Goal: Transaction & Acquisition: Purchase product/service

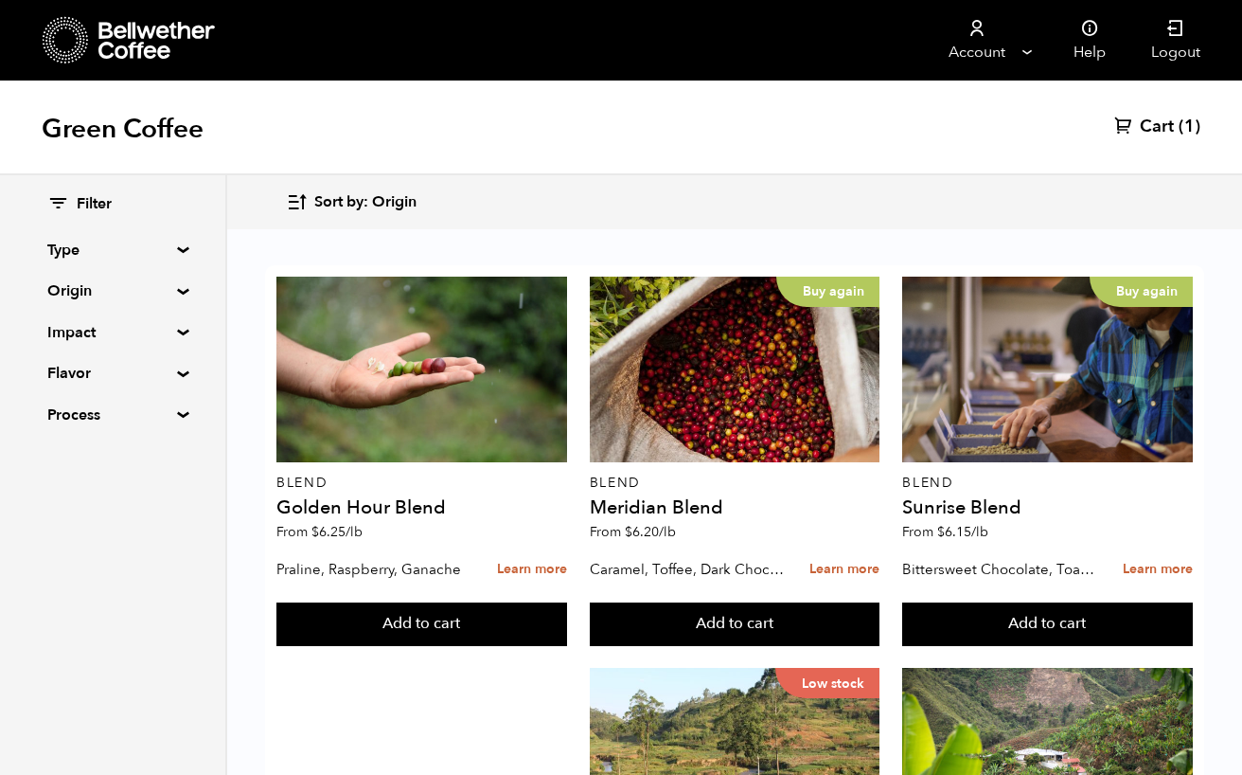
scroll to position [544, 0]
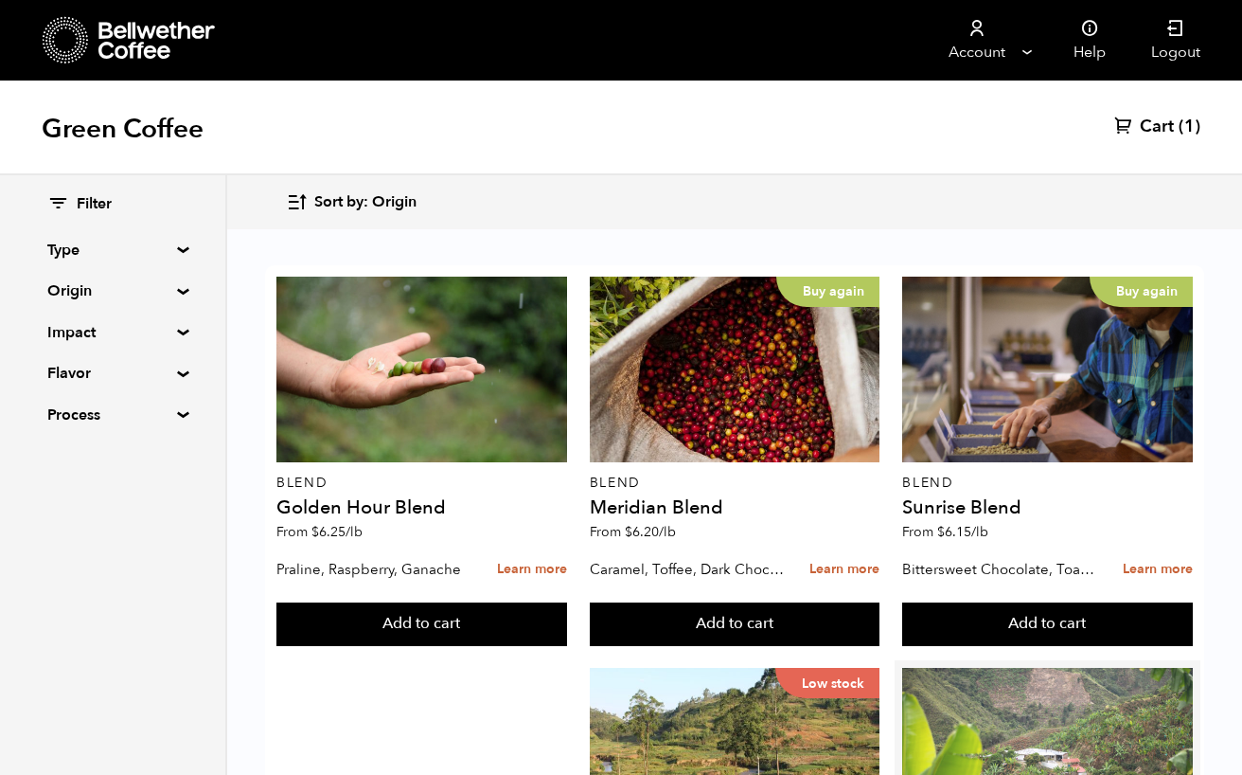
click at [954, 668] on div at bounding box center [1047, 761] width 291 height 186
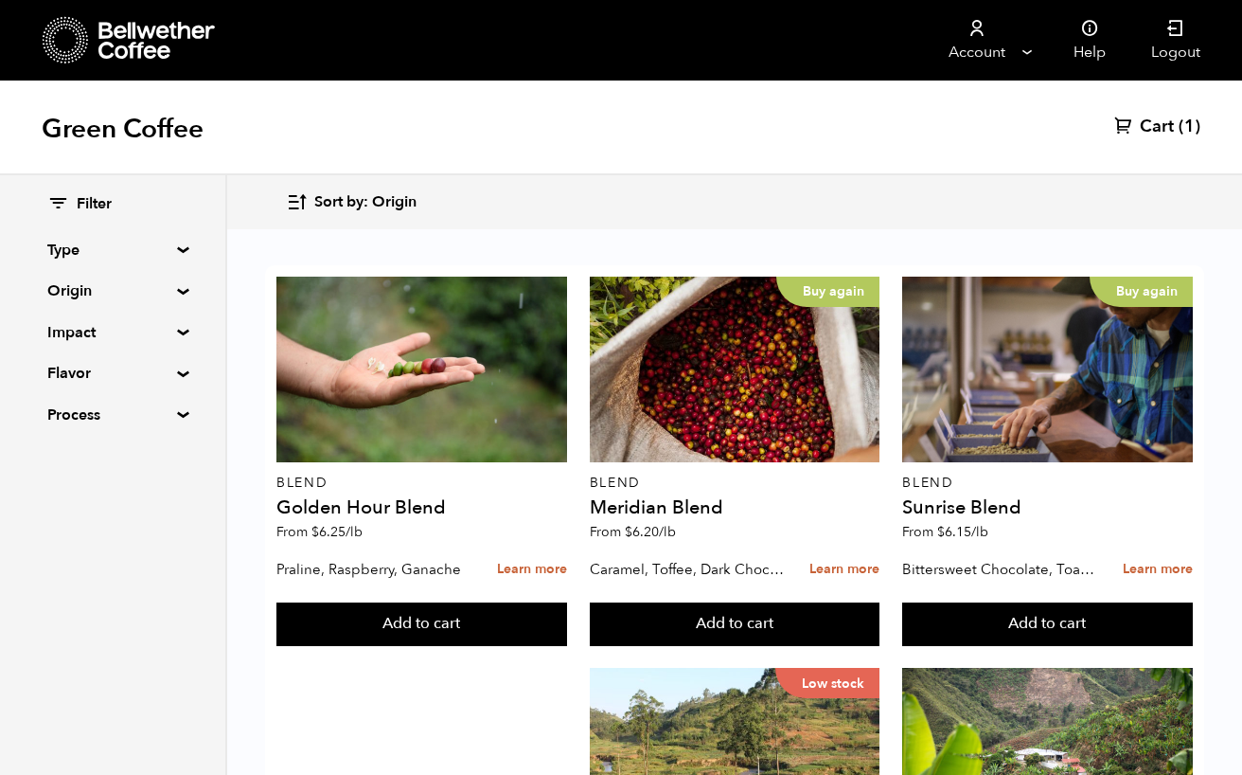
scroll to position [454, 0]
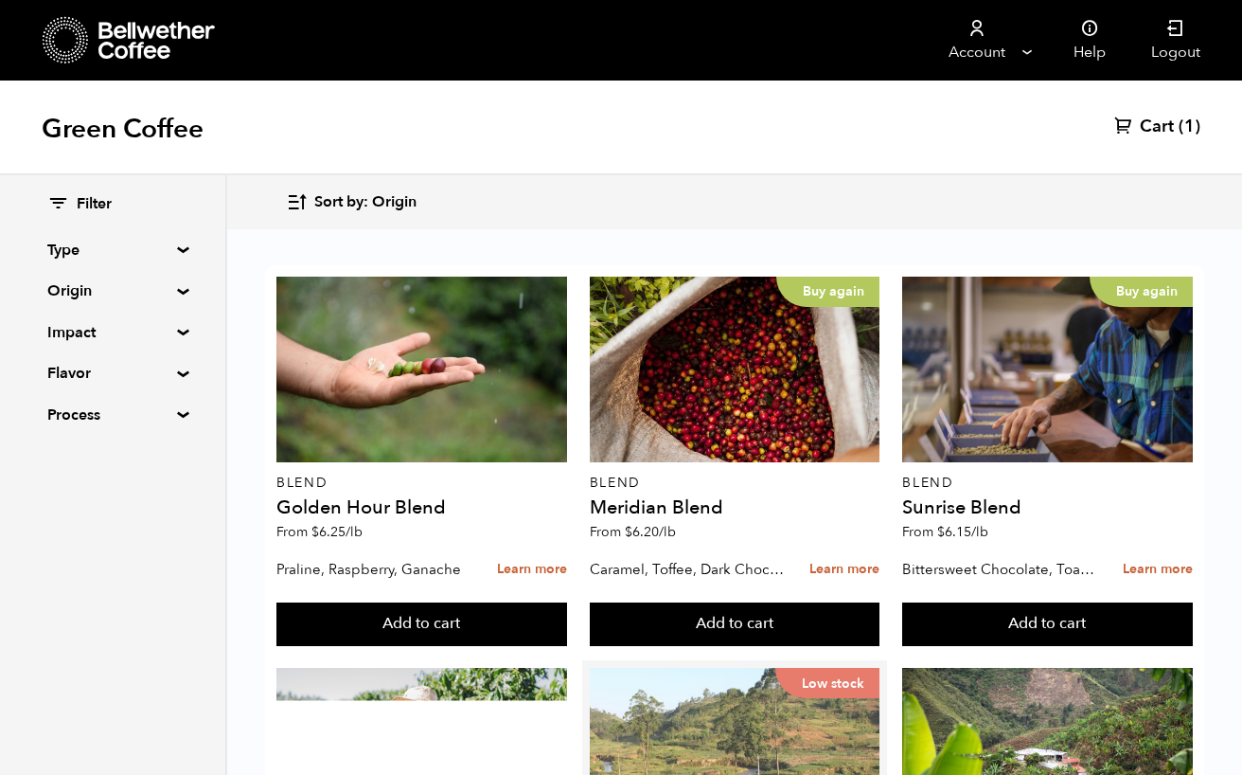
click at [743, 668] on div "Low stock" at bounding box center [735, 761] width 291 height 186
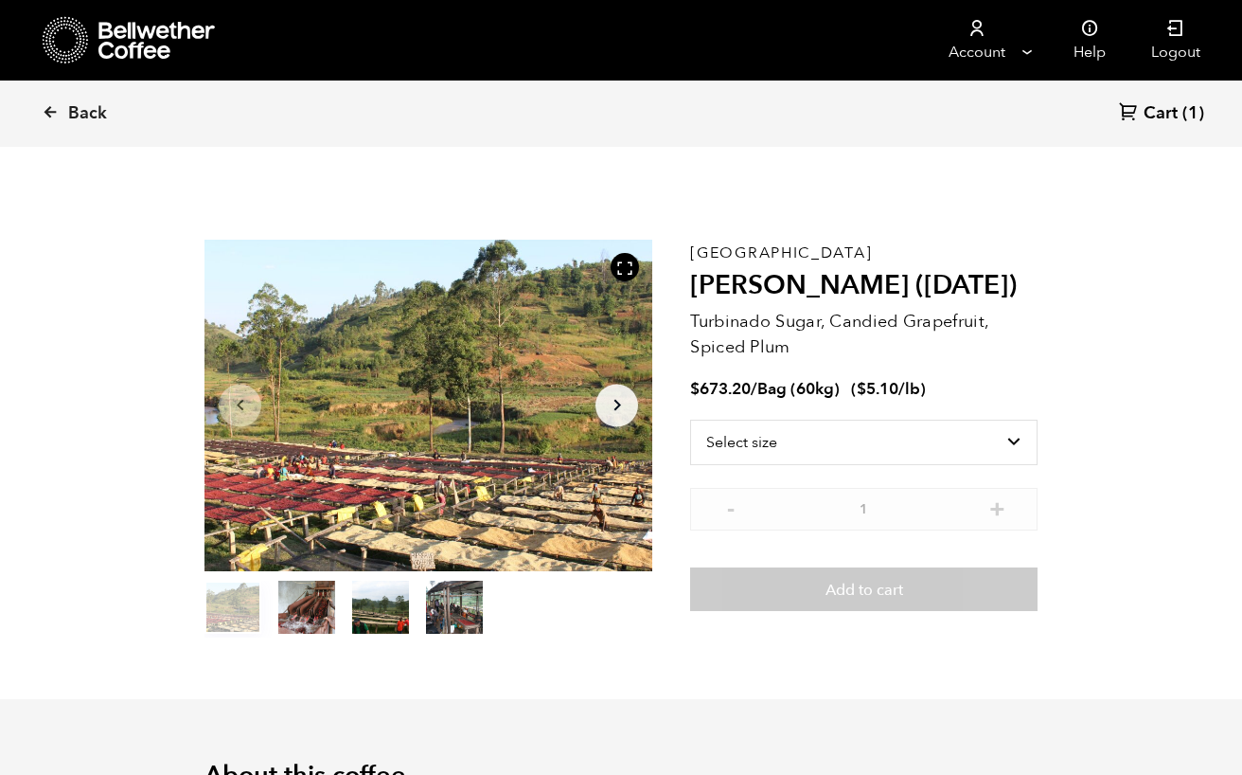
scroll to position [824, 811]
select select "bag-3"
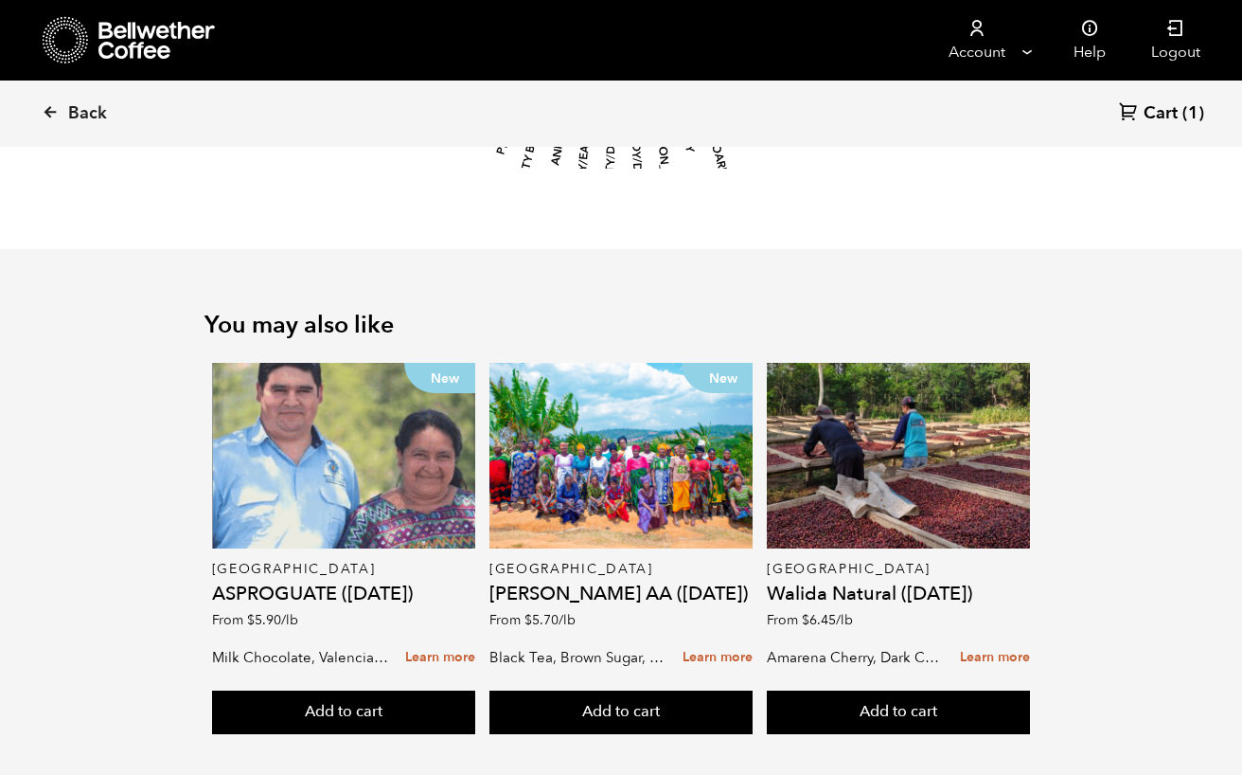
scroll to position [2406, 0]
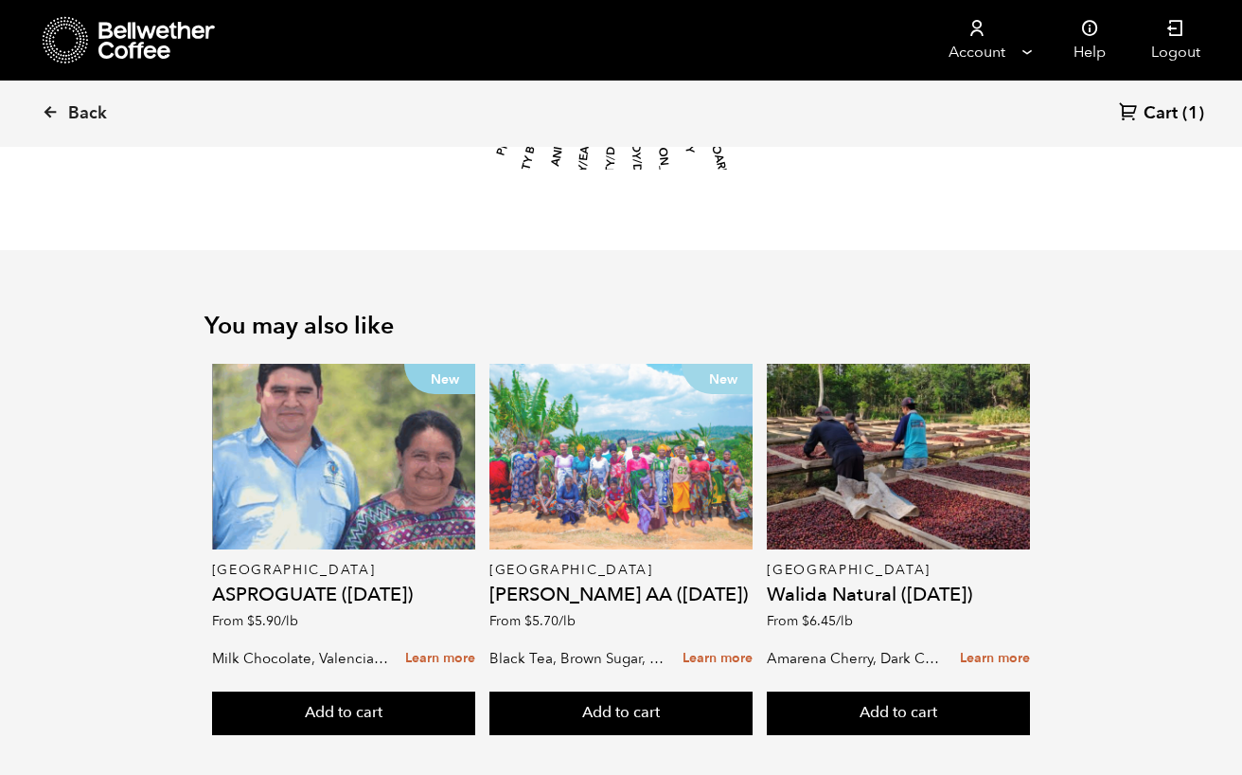
click at [648, 466] on div "New" at bounding box center [621, 457] width 263 height 186
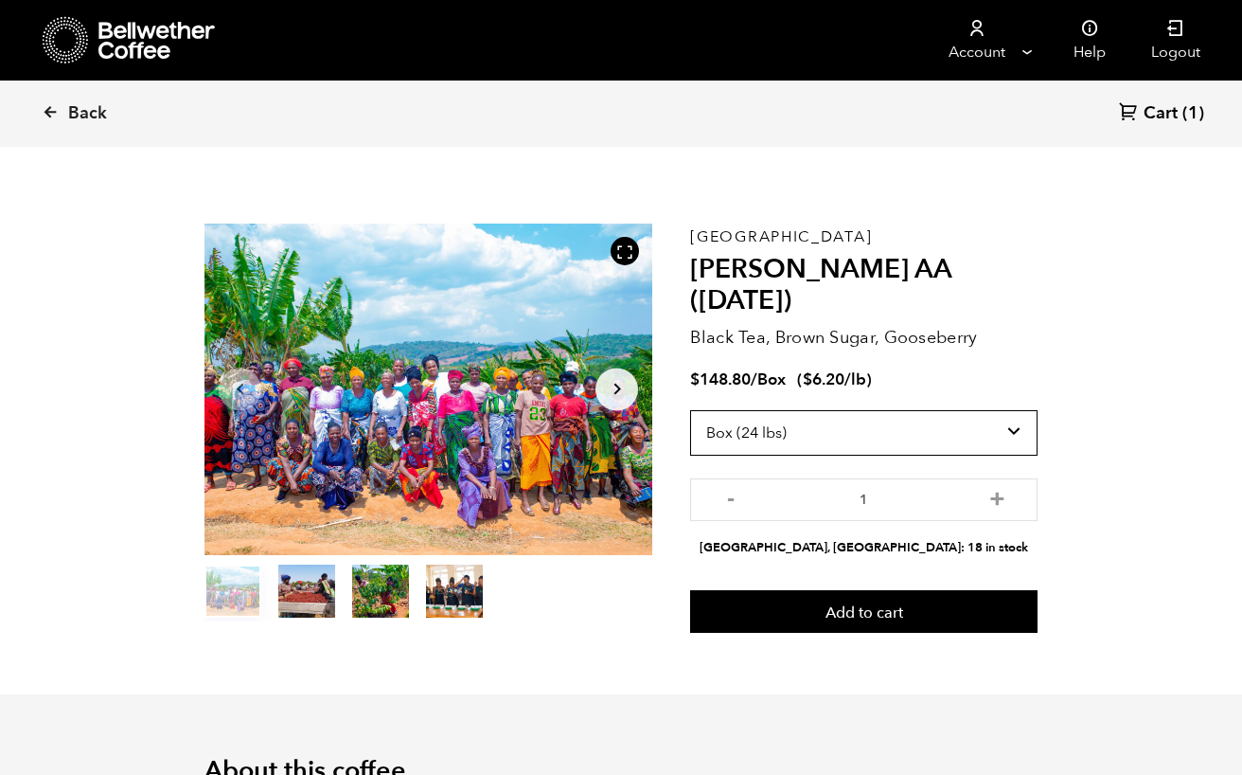
scroll to position [24, 0]
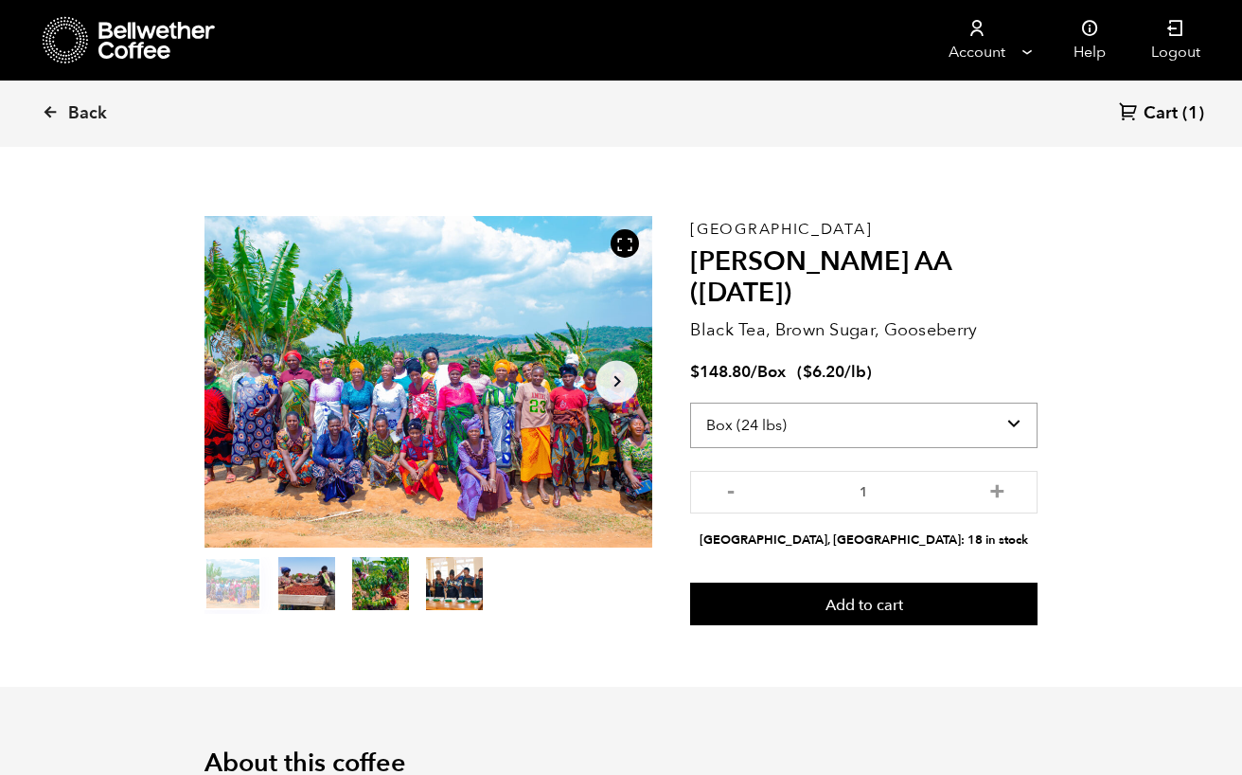
select select "bag-3"
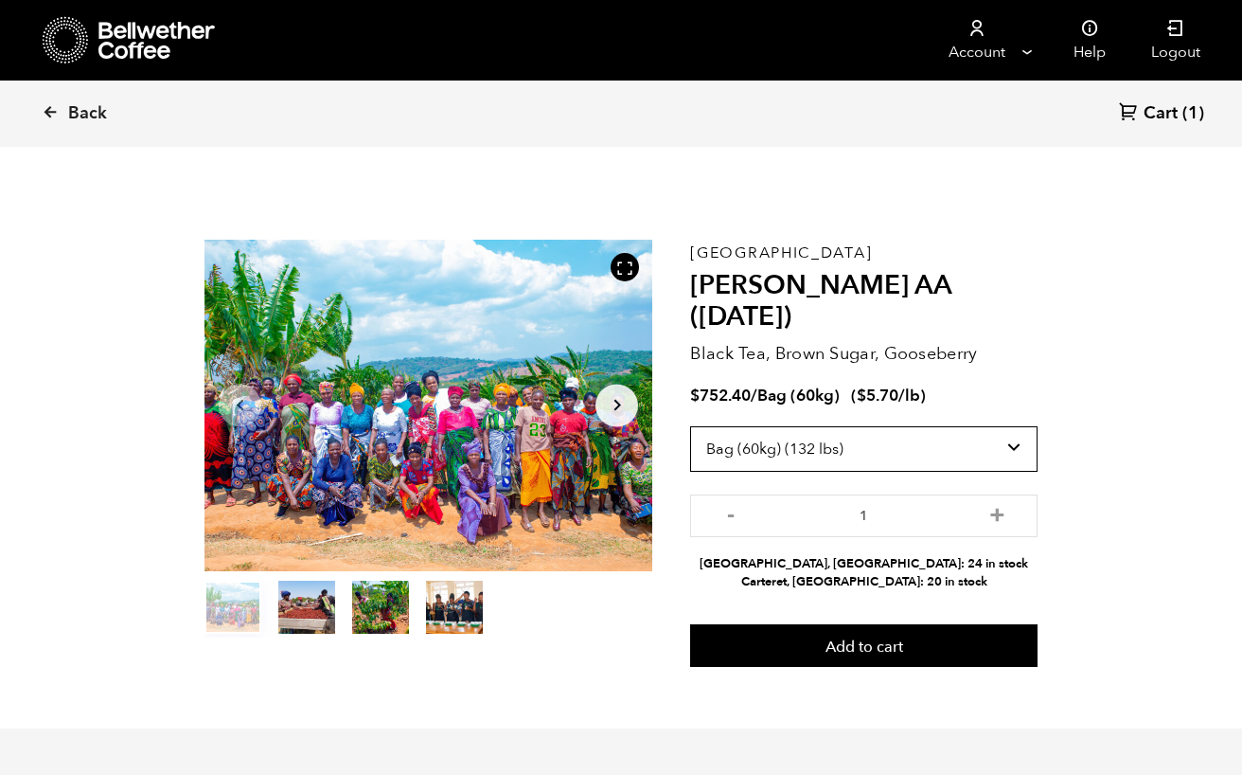
scroll to position [0, 0]
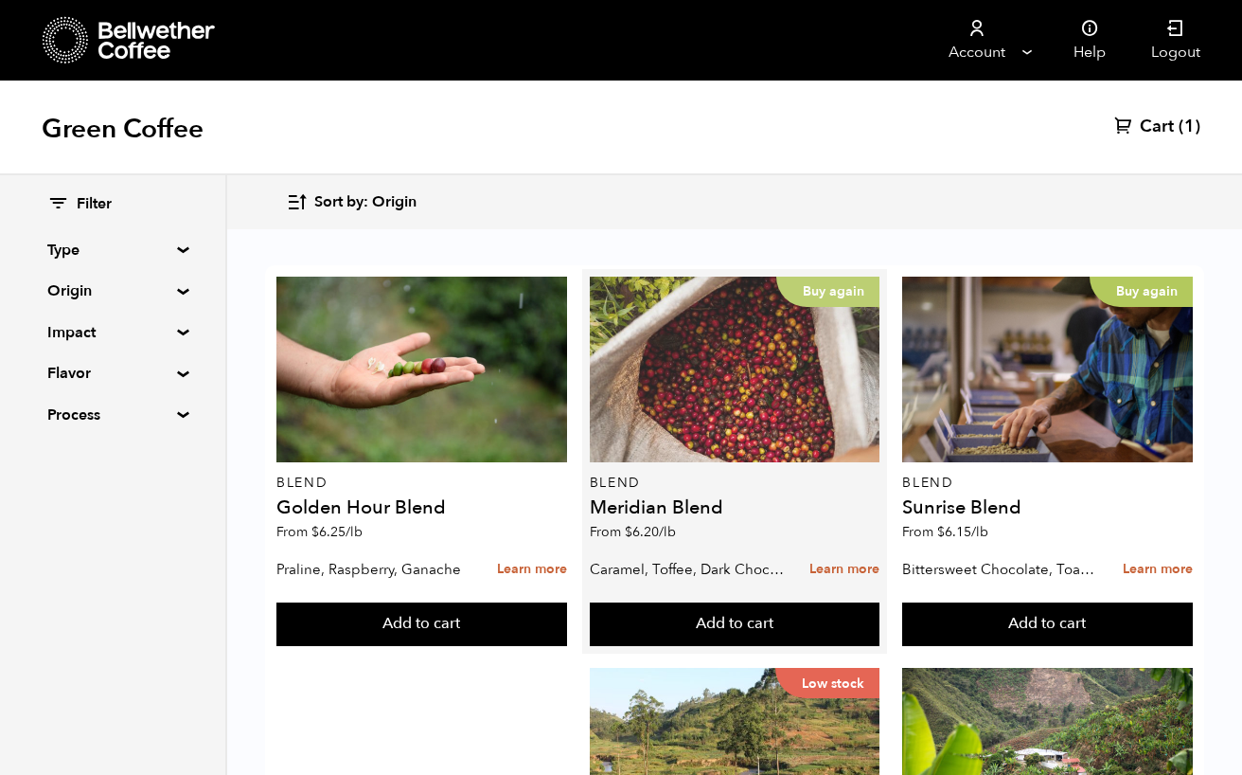
scroll to position [69, 0]
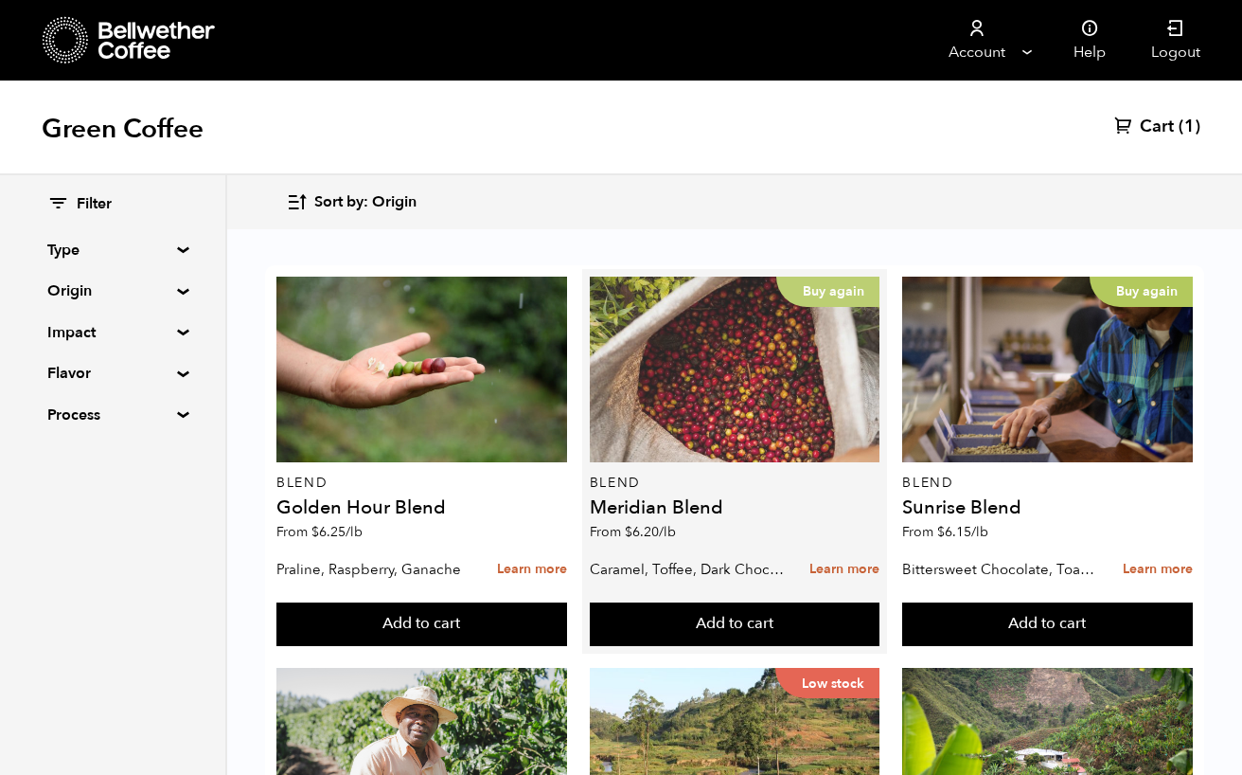
click at [689, 336] on div "Buy again" at bounding box center [735, 369] width 291 height 186
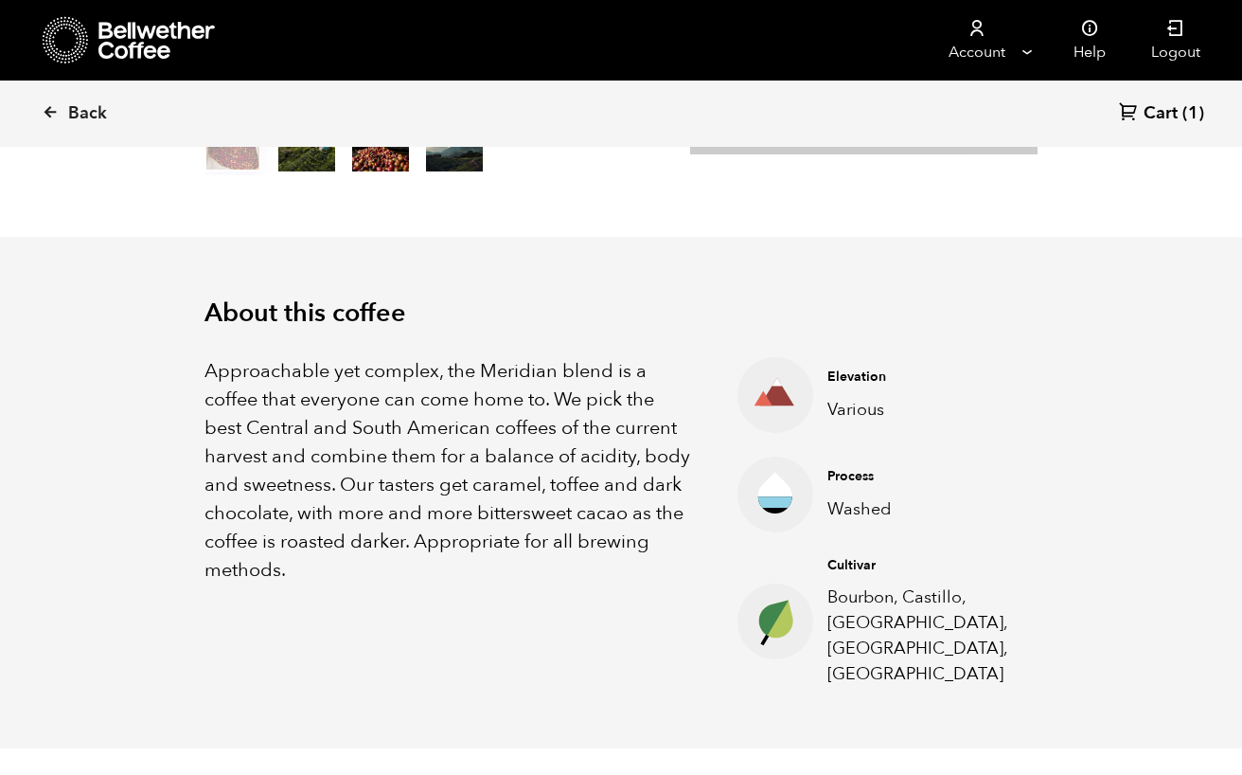
scroll to position [441, 0]
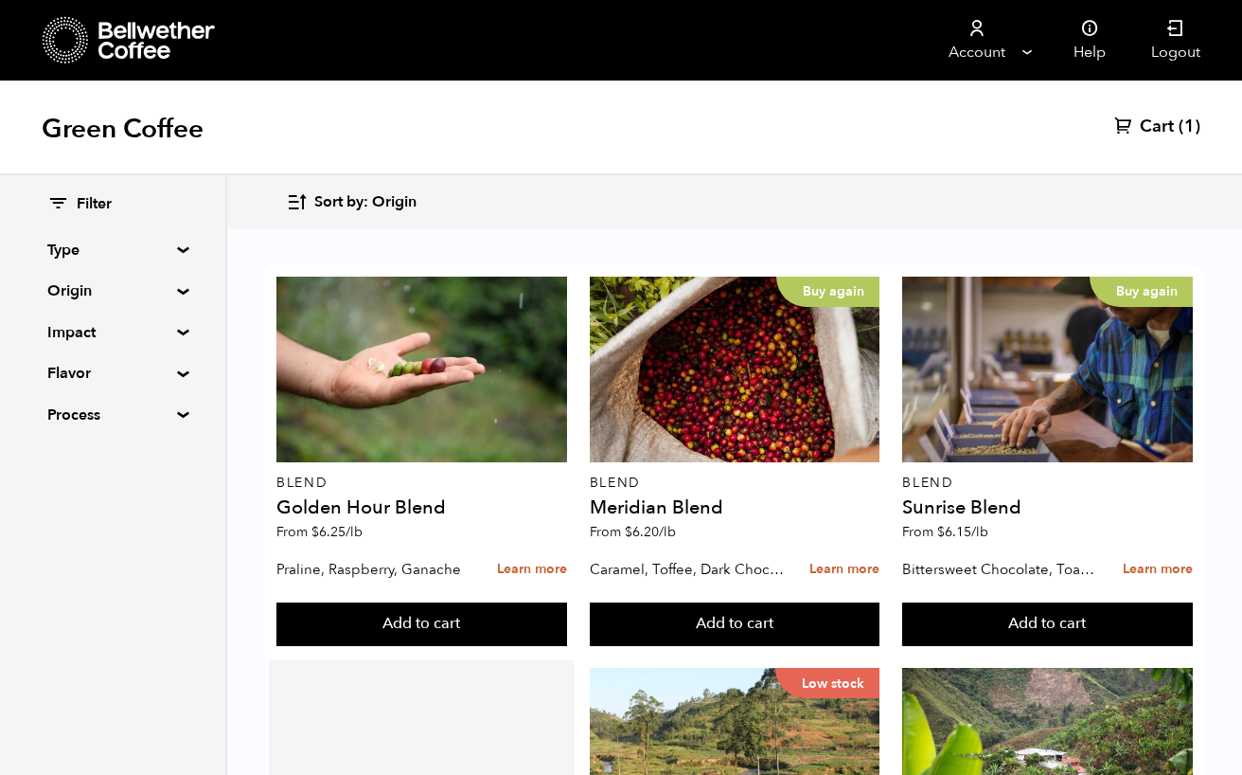
scroll to position [701, 0]
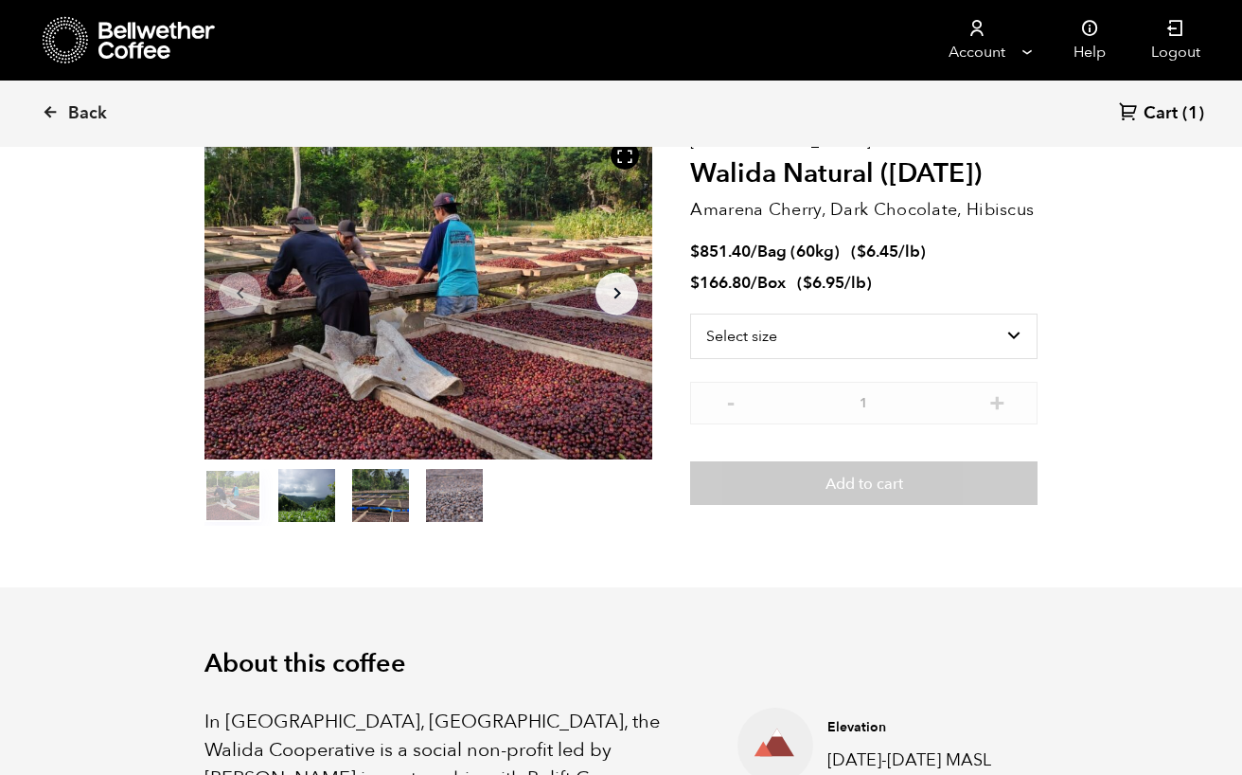
scroll to position [824, 811]
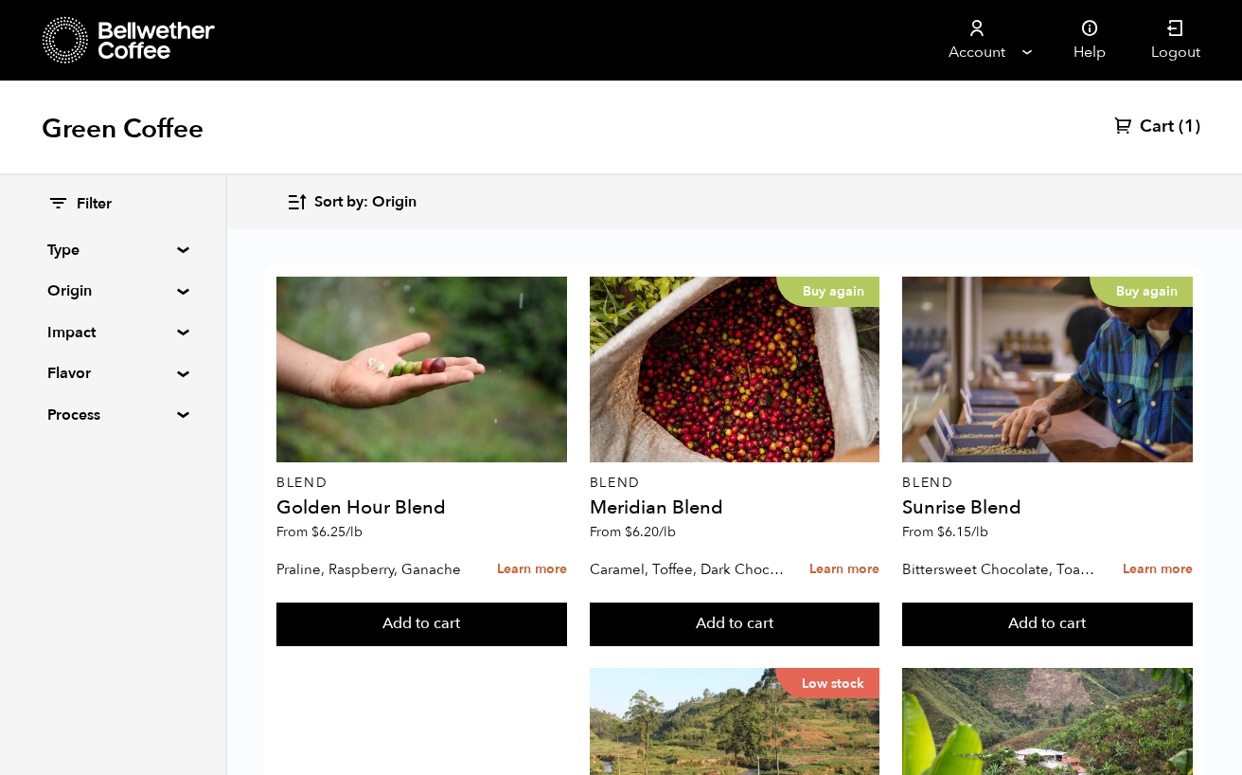
scroll to position [1883, 0]
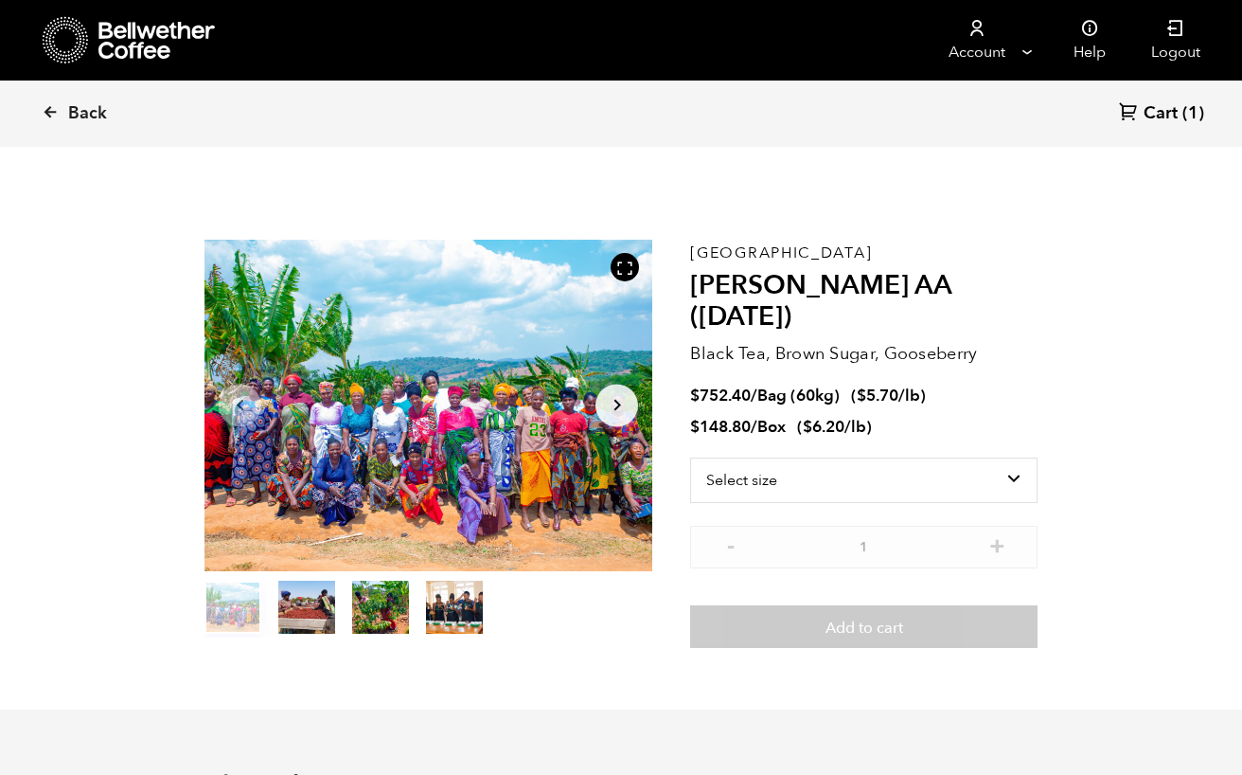
scroll to position [824, 811]
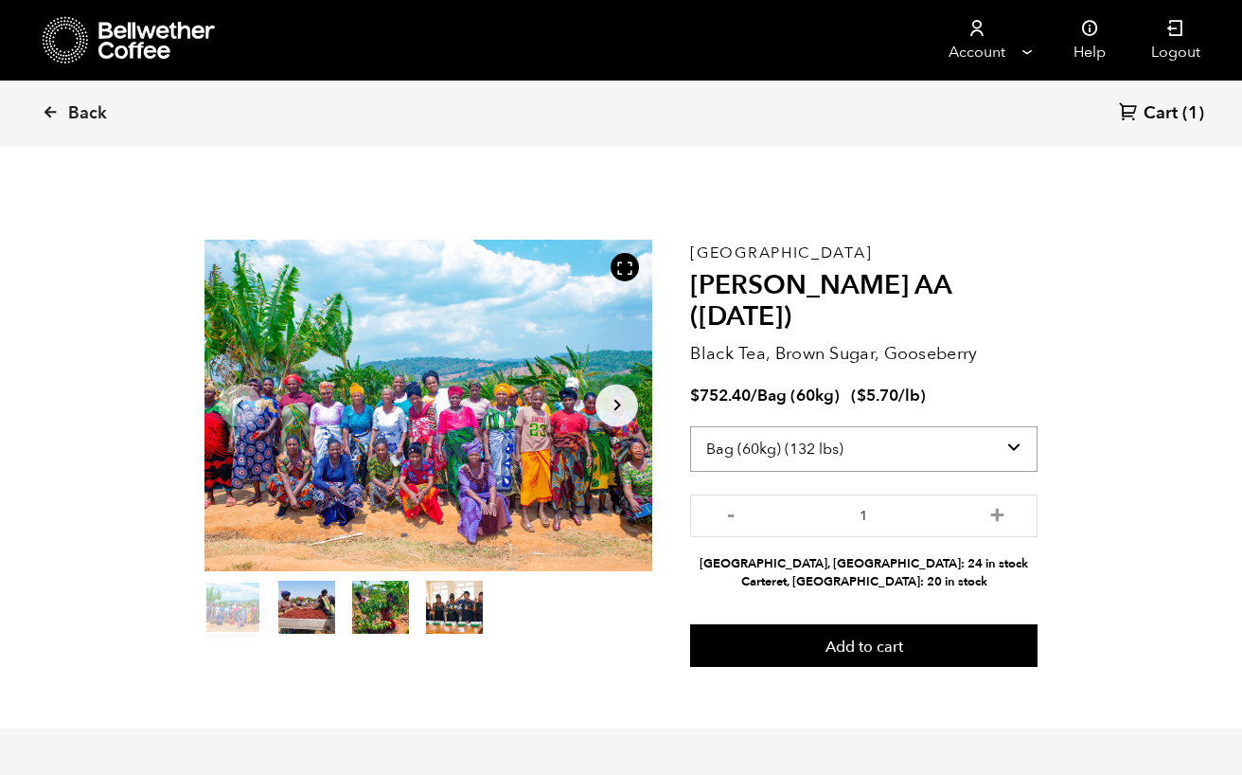
select select "box"
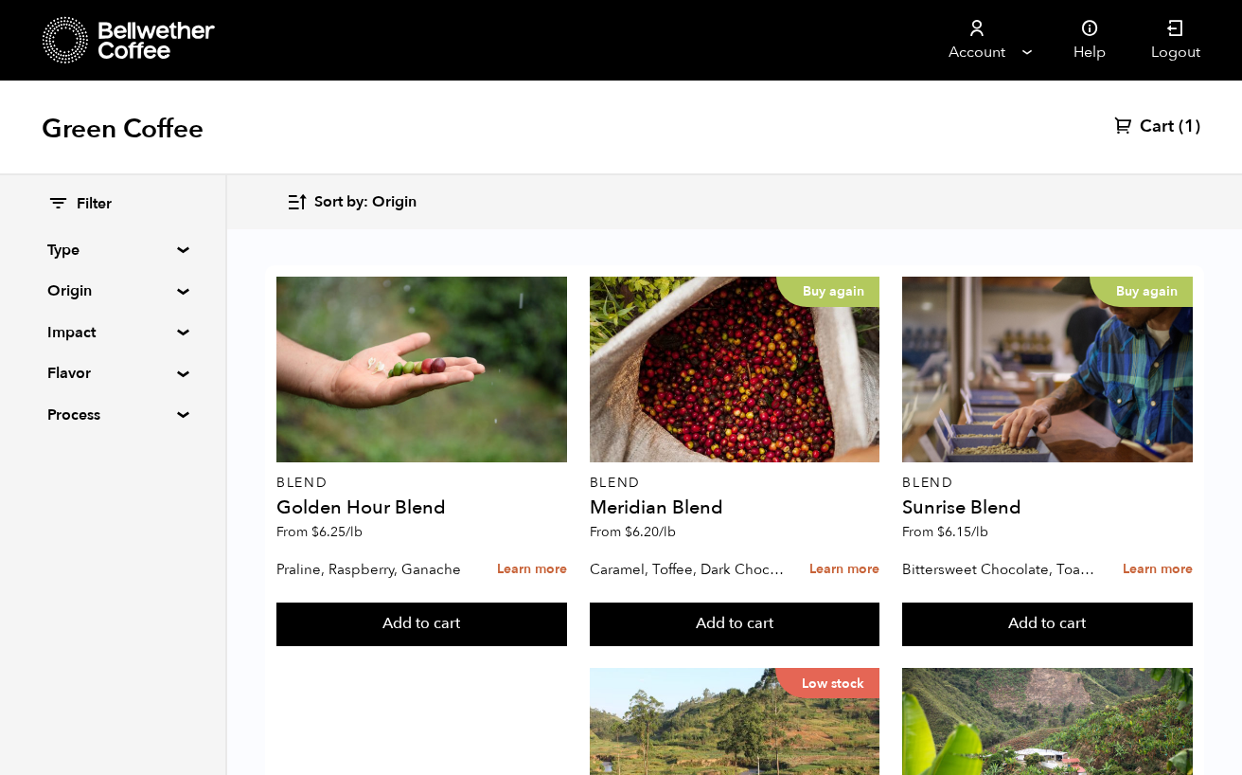
scroll to position [956, 0]
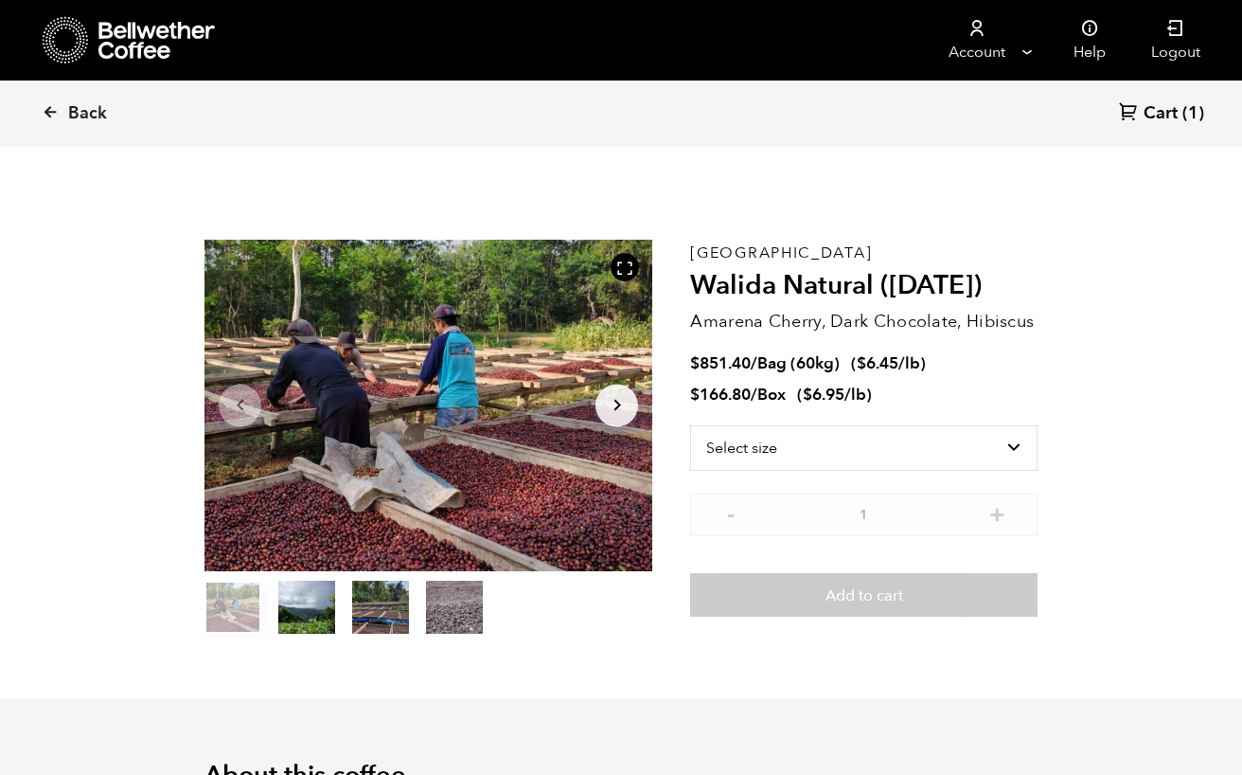
scroll to position [824, 811]
select select "bag-3"
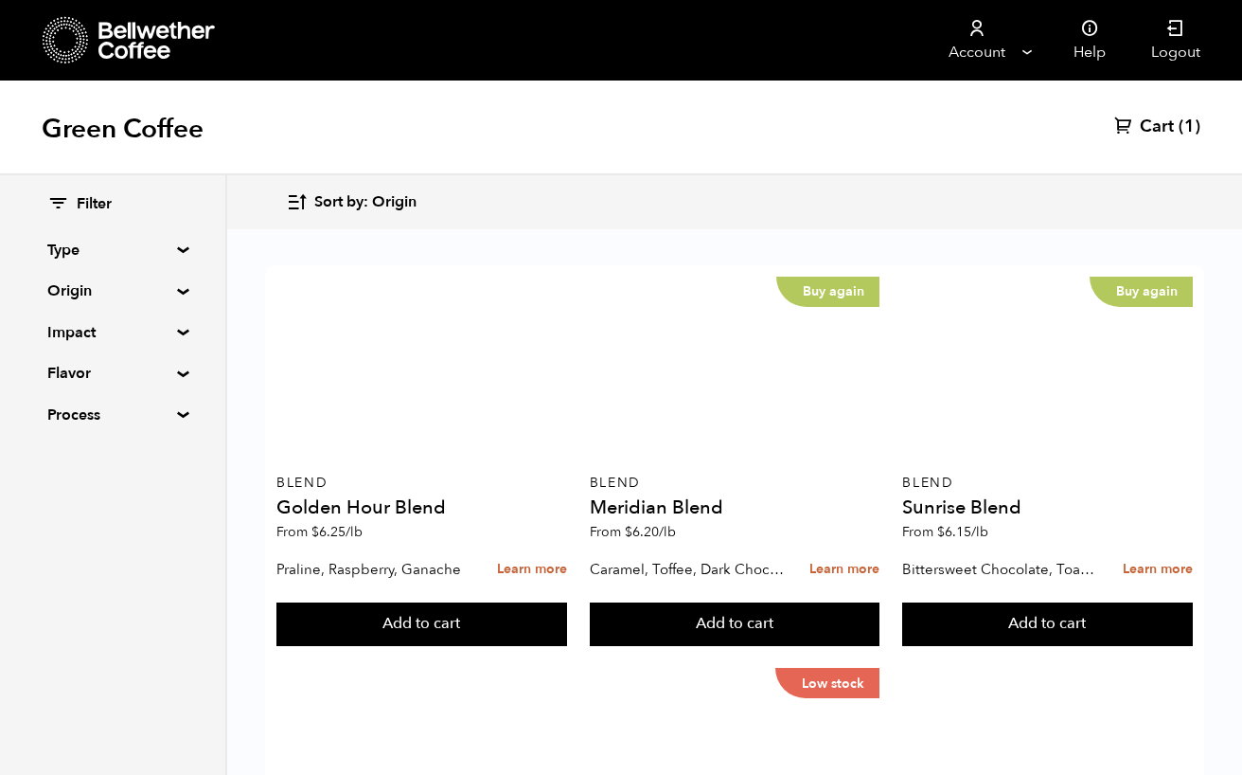
scroll to position [1518, 0]
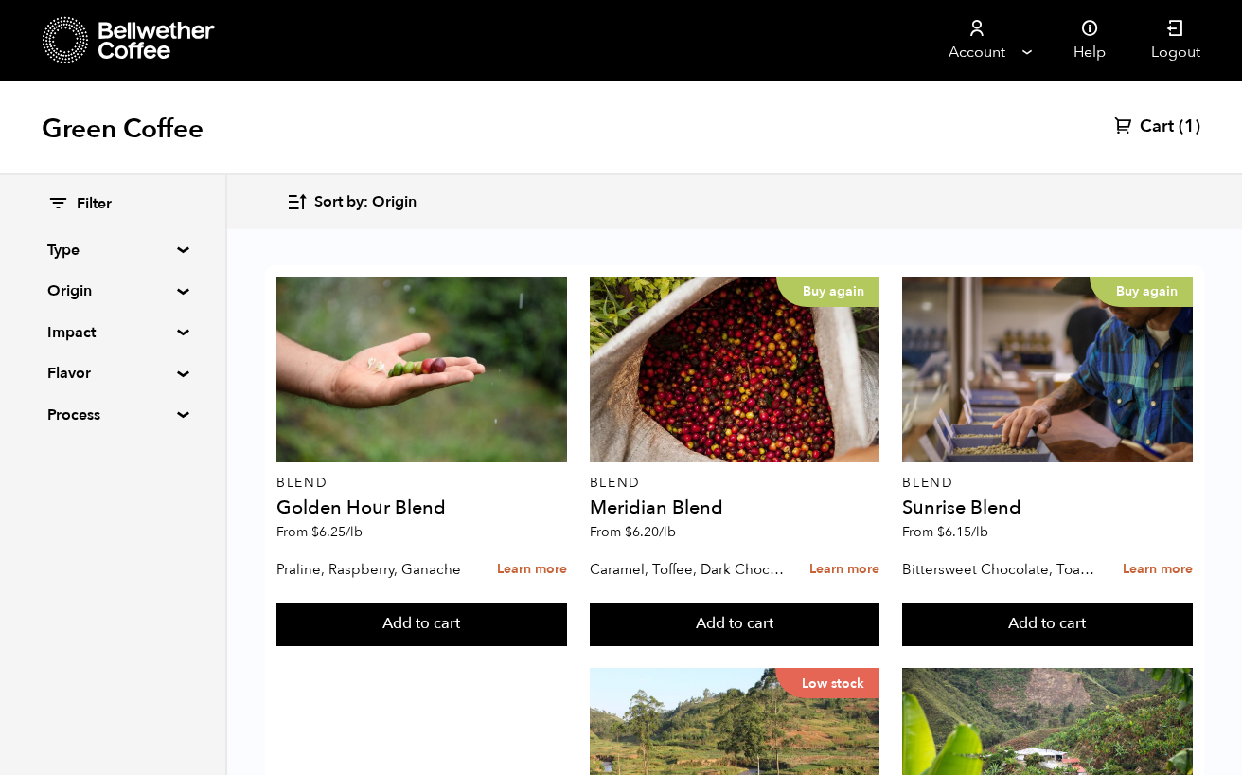
click at [1167, 130] on span "Cart" at bounding box center [1157, 127] width 34 height 23
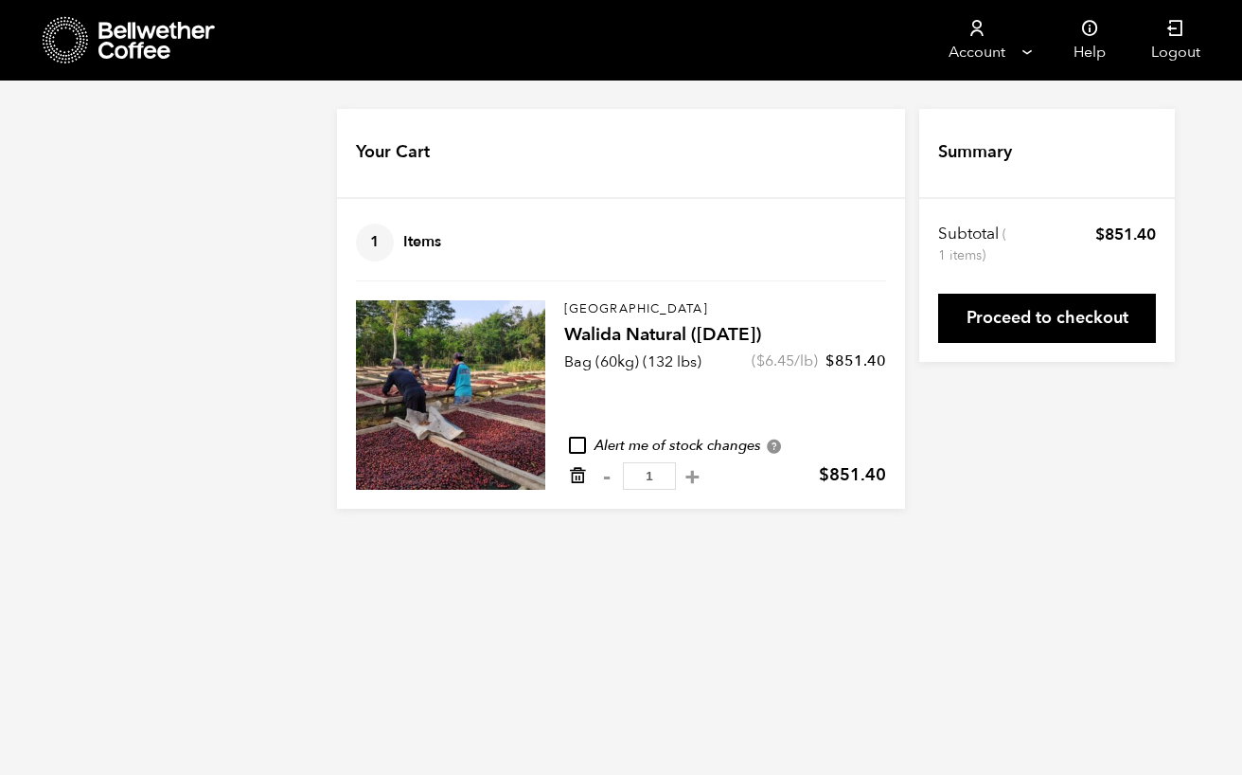
click at [579, 479] on icon "Remove from cart" at bounding box center [577, 475] width 19 height 19
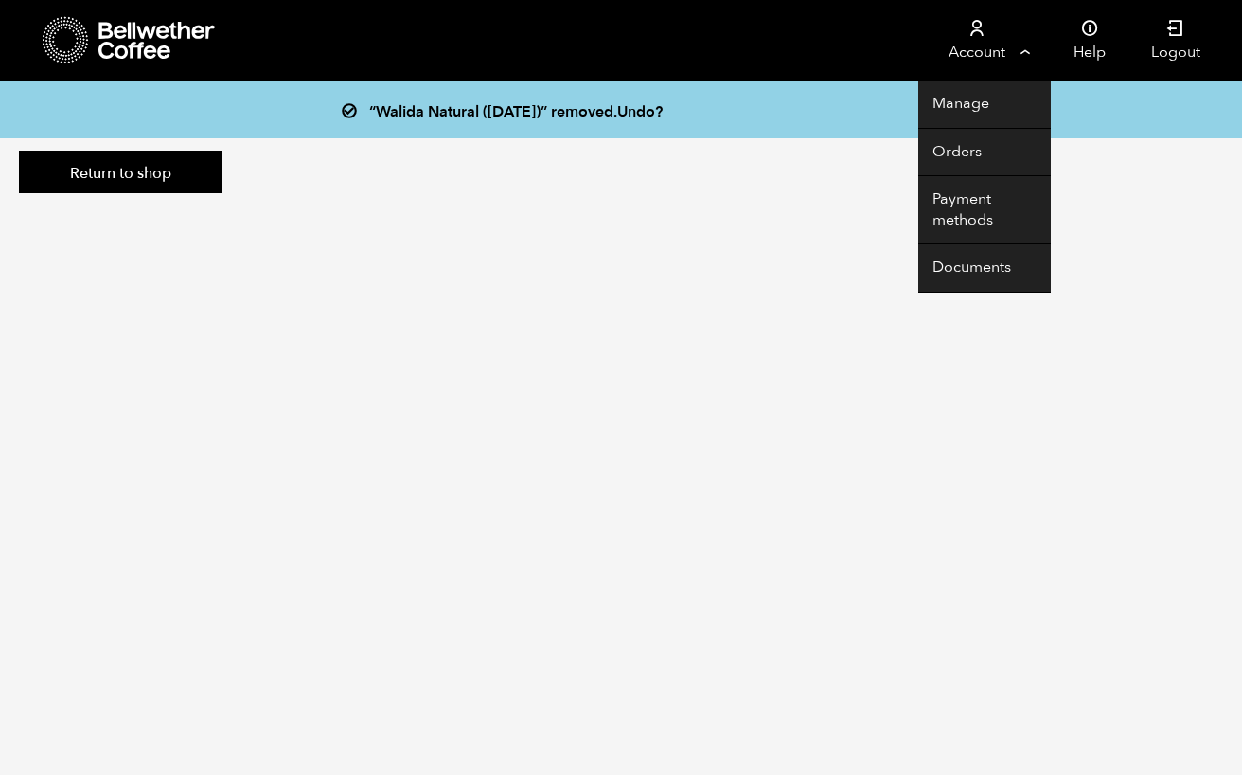
click at [993, 39] on link "Account" at bounding box center [976, 40] width 116 height 80
click at [965, 151] on link "Orders" at bounding box center [984, 153] width 133 height 48
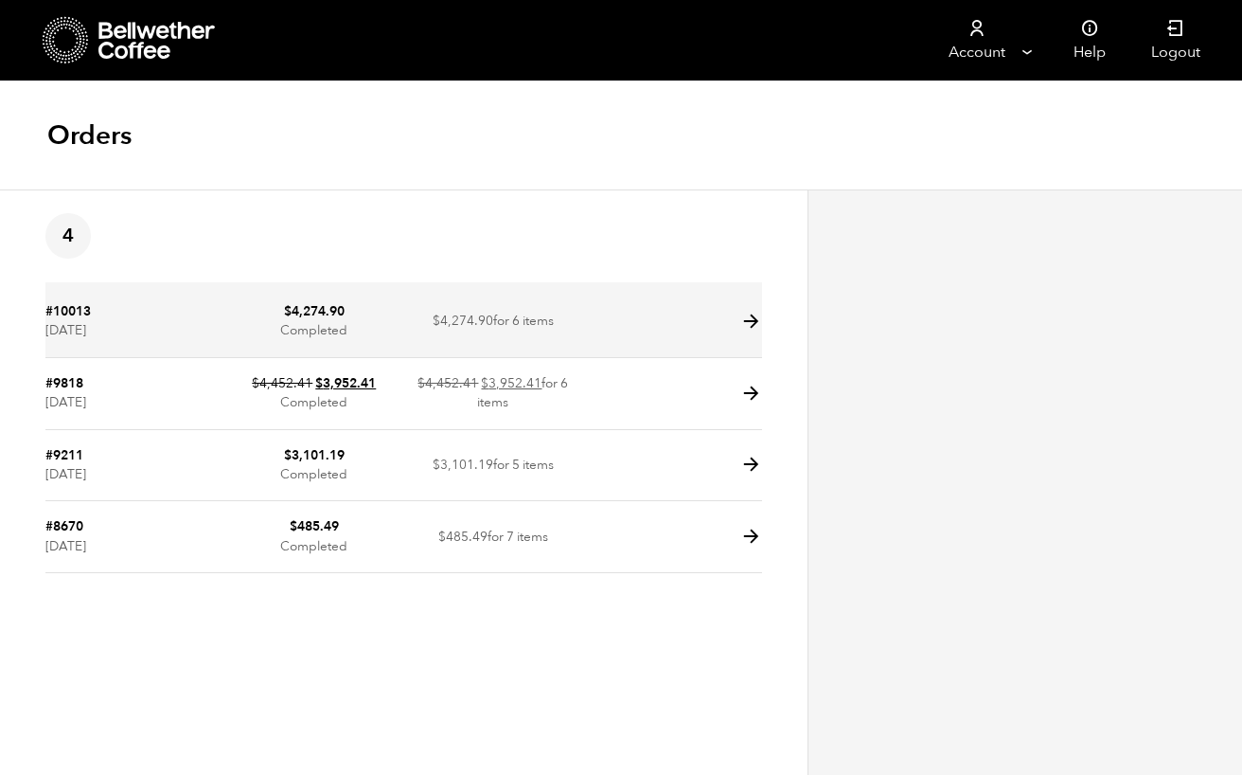
click at [328, 315] on bdi "$ 4,274.90" at bounding box center [314, 311] width 61 height 18
click at [691, 337] on td at bounding box center [672, 322] width 179 height 72
click at [752, 322] on icon at bounding box center [751, 322] width 22 height 22
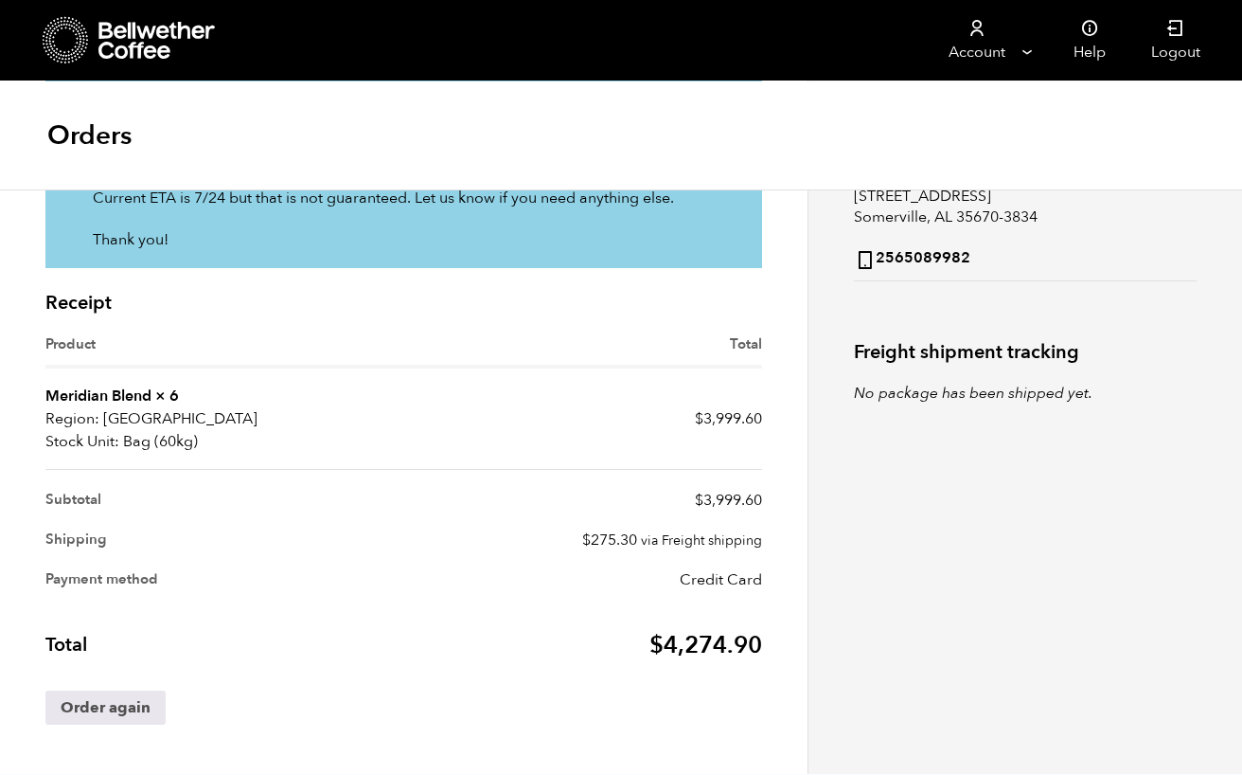
scroll to position [422, 0]
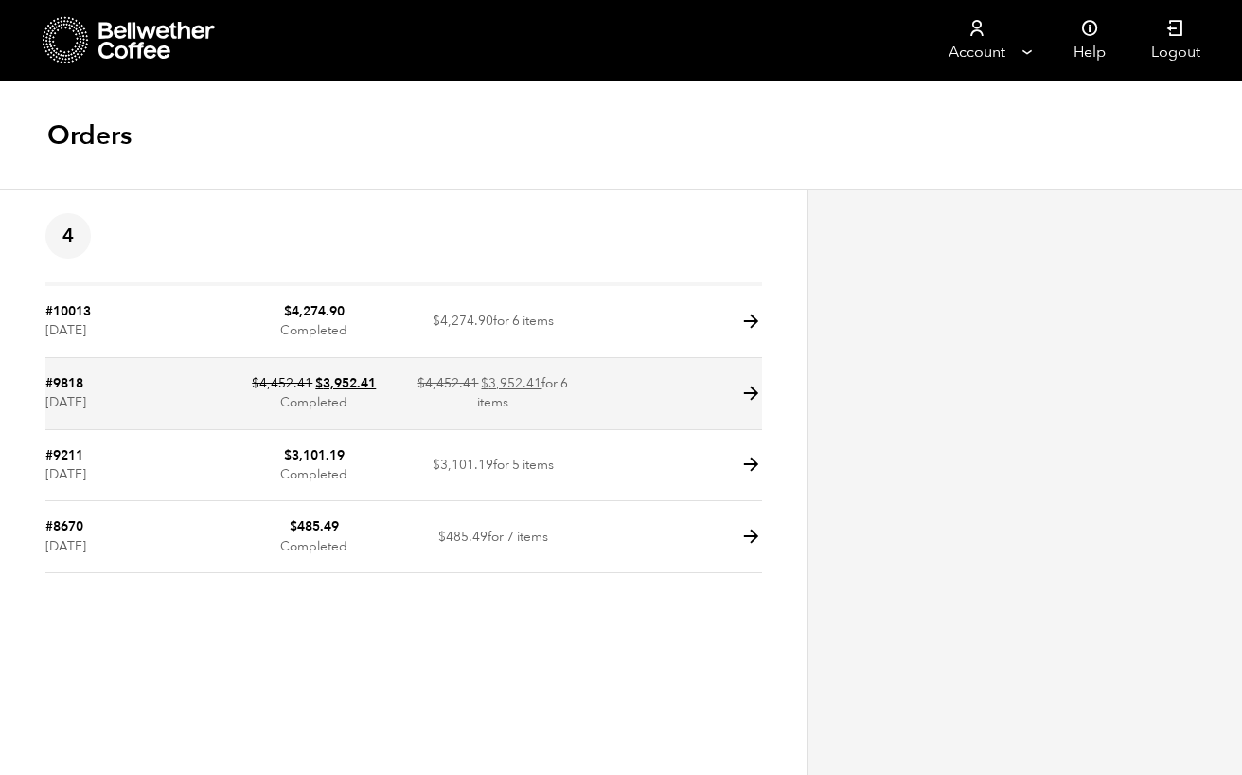
click at [751, 393] on icon at bounding box center [751, 394] width 22 height 22
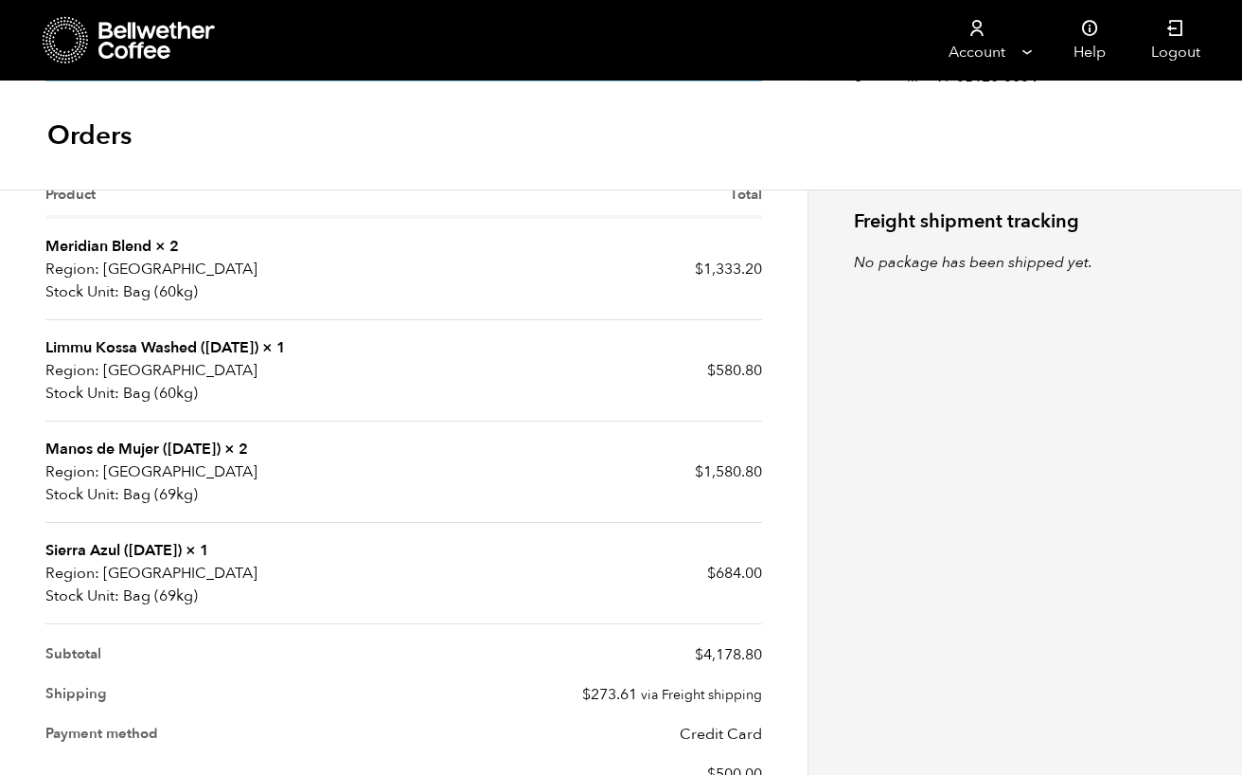
scroll to position [550, 0]
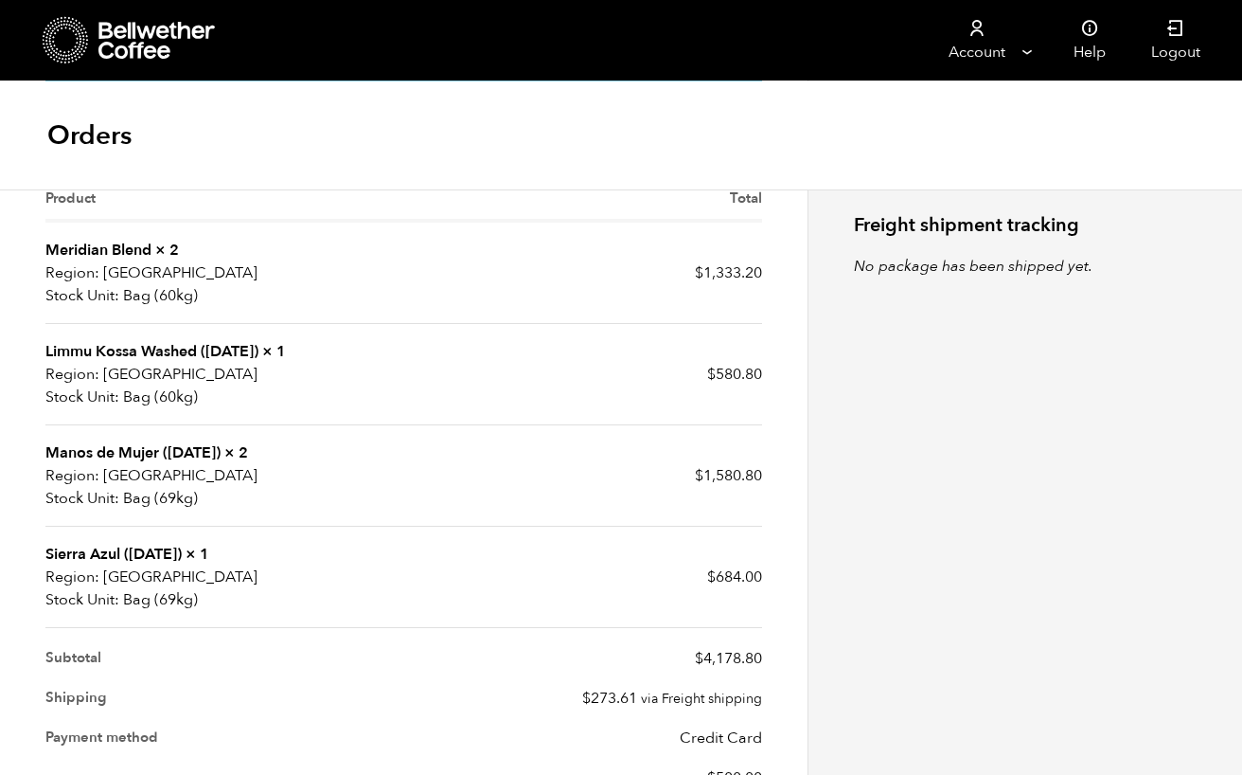
click at [160, 42] on icon at bounding box center [157, 41] width 118 height 38
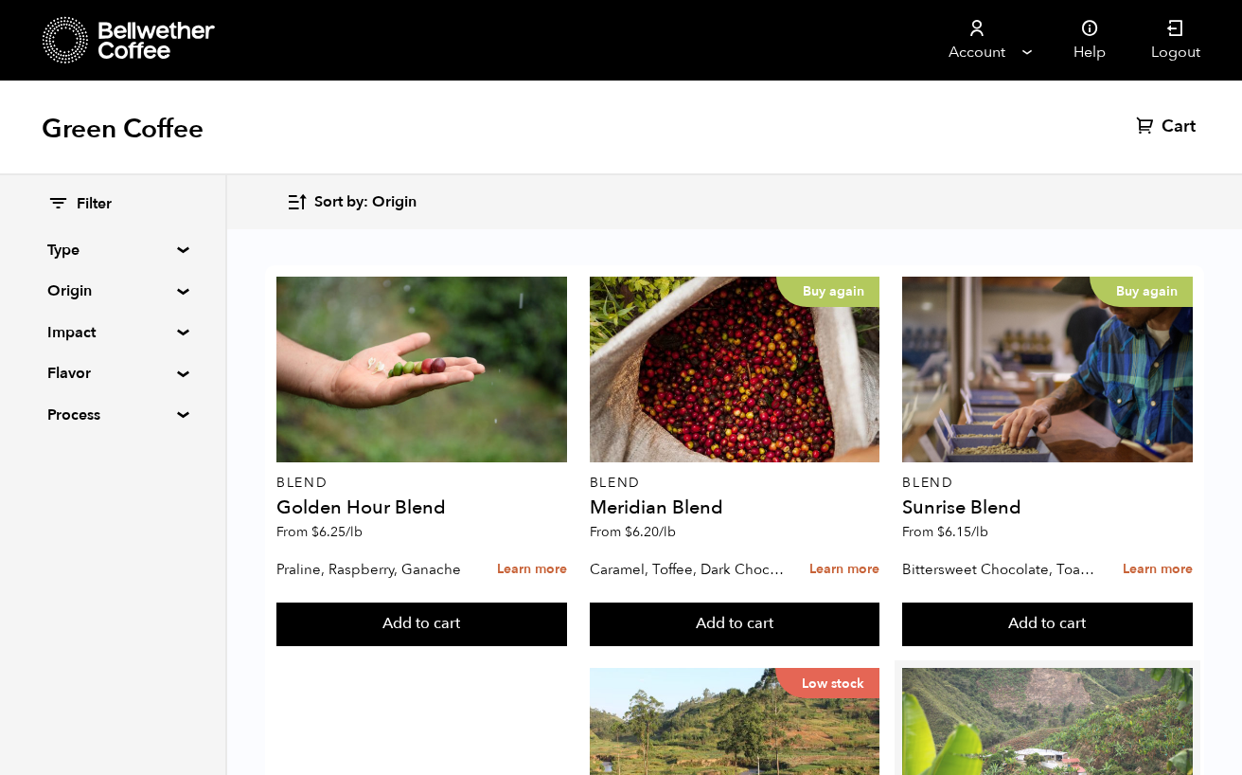
scroll to position [366, 0]
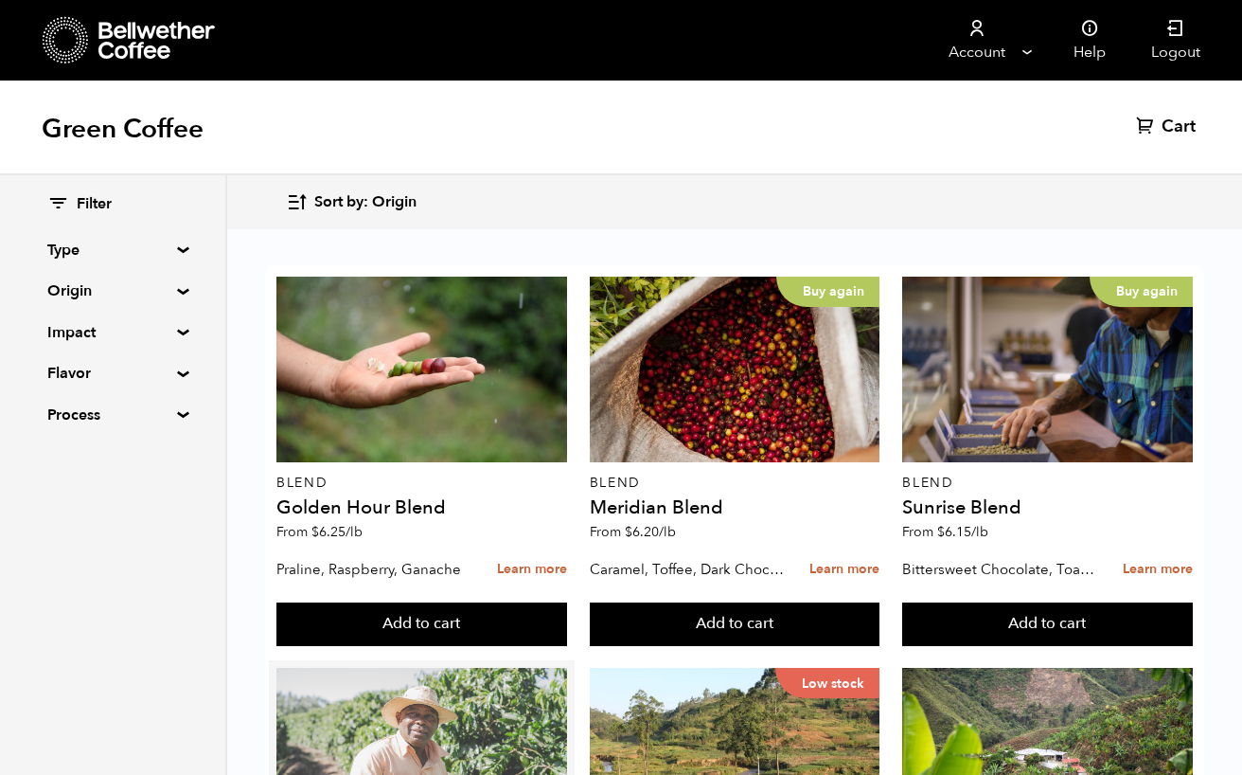
click at [457, 668] on div at bounding box center [421, 761] width 291 height 186
click at [431, 668] on div at bounding box center [421, 761] width 291 height 186
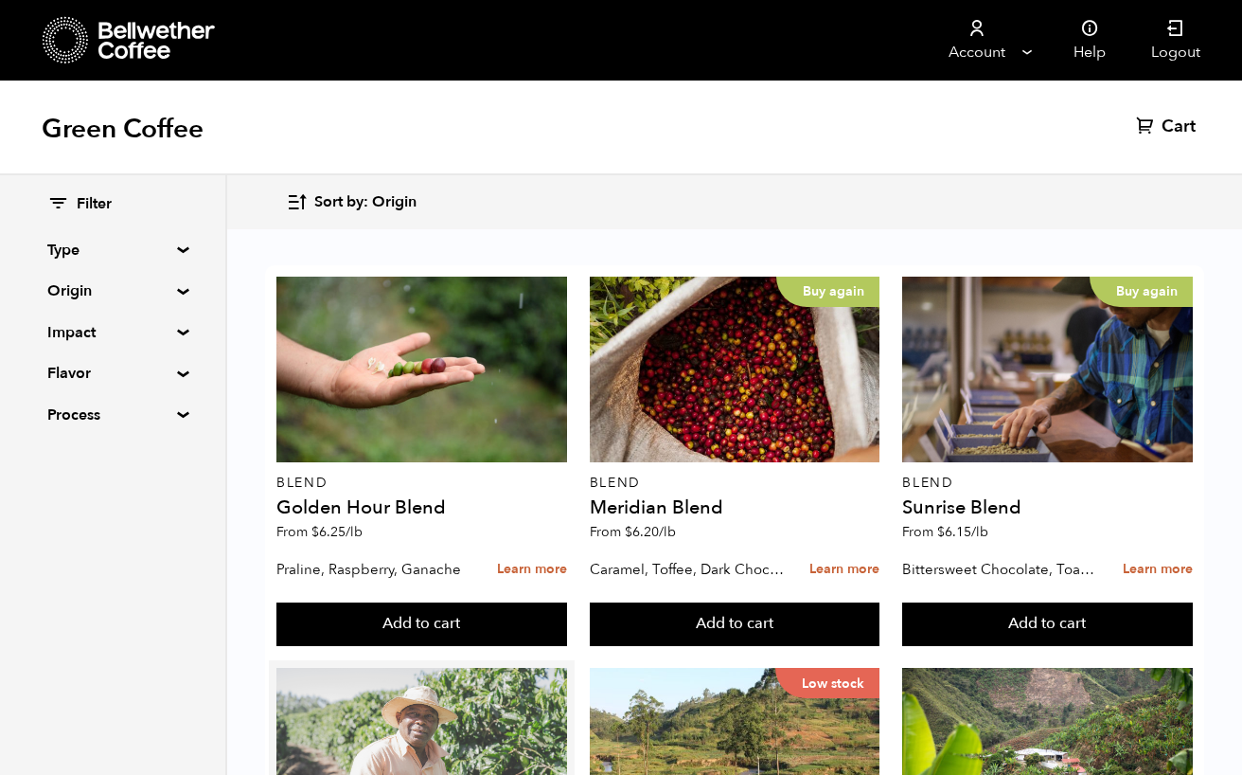
click at [466, 668] on div at bounding box center [421, 761] width 291 height 186
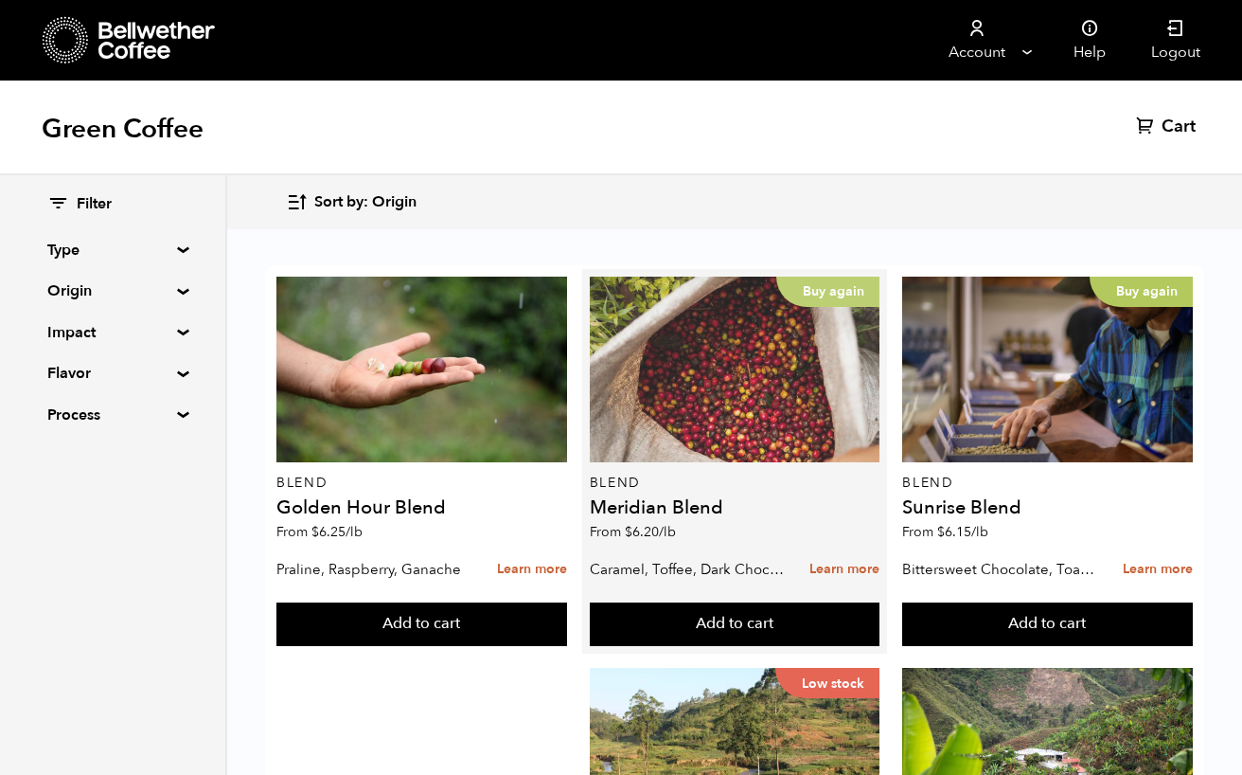
scroll to position [450, 0]
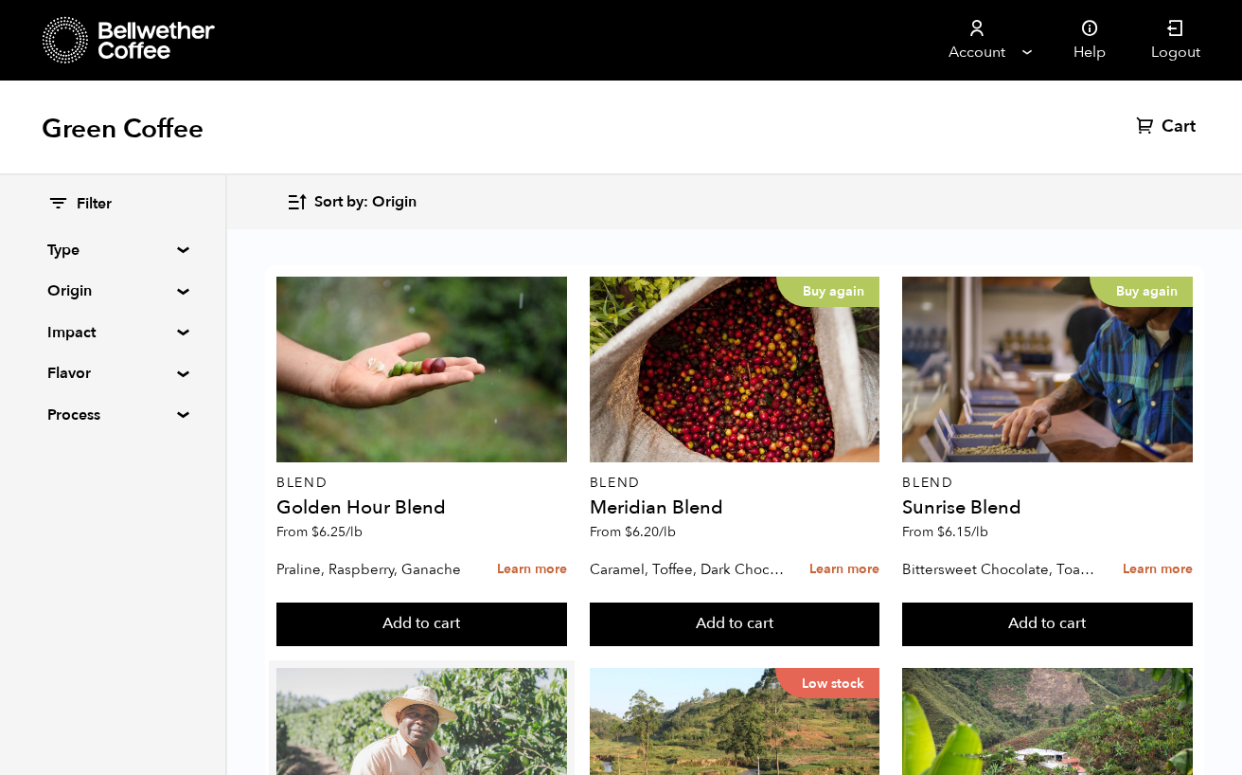
click at [494, 668] on div at bounding box center [421, 761] width 291 height 186
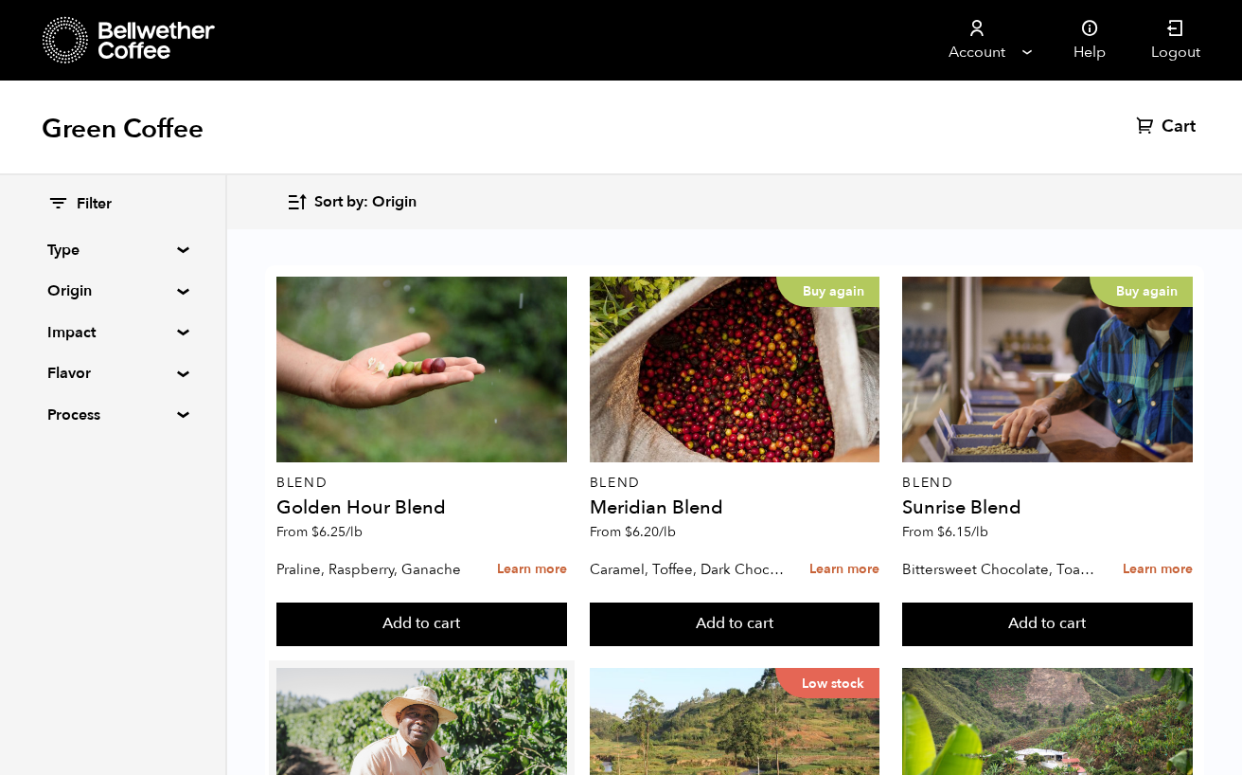
click at [475, 602] on button "Add to cart" at bounding box center [421, 624] width 291 height 44
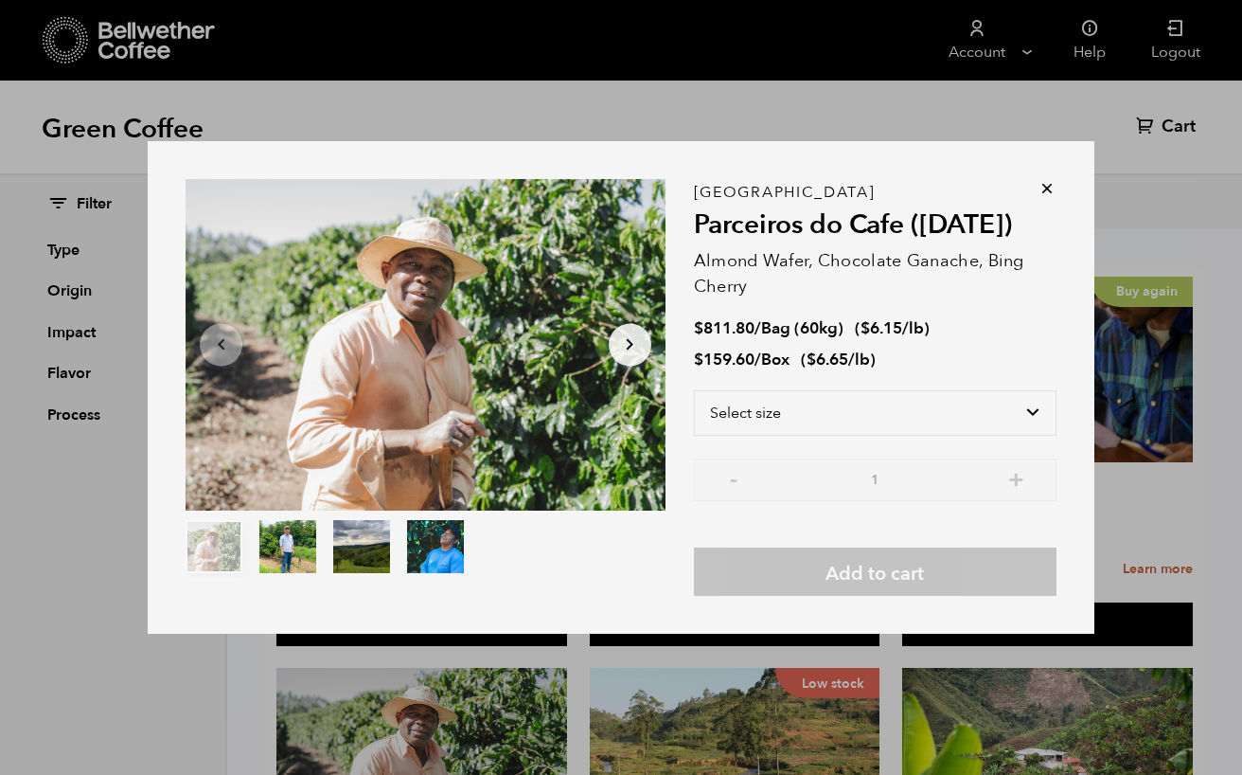
click at [418, 136] on div "Item 1 of 4 Arrow Left Arrow Right item 0 item 1 item 2 item 3 Item 1 of 4 Braz…" at bounding box center [621, 387] width 1242 height 775
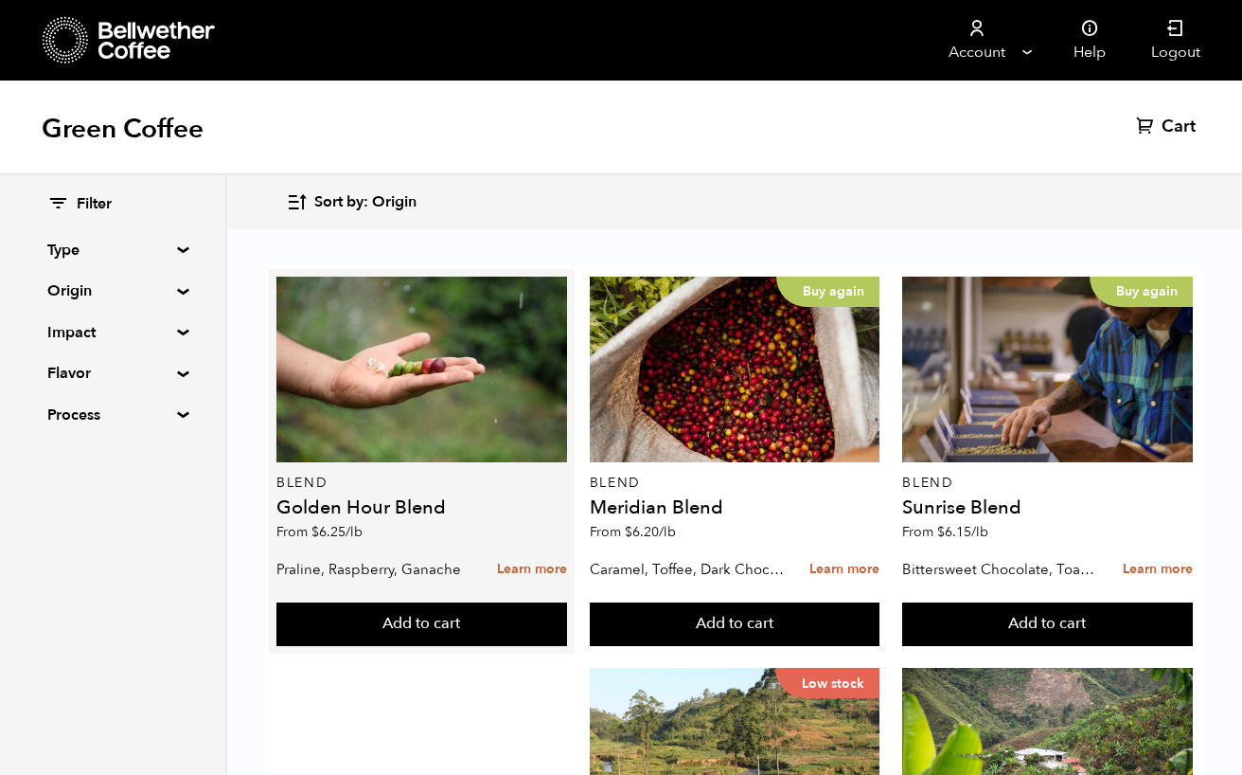
scroll to position [423, 0]
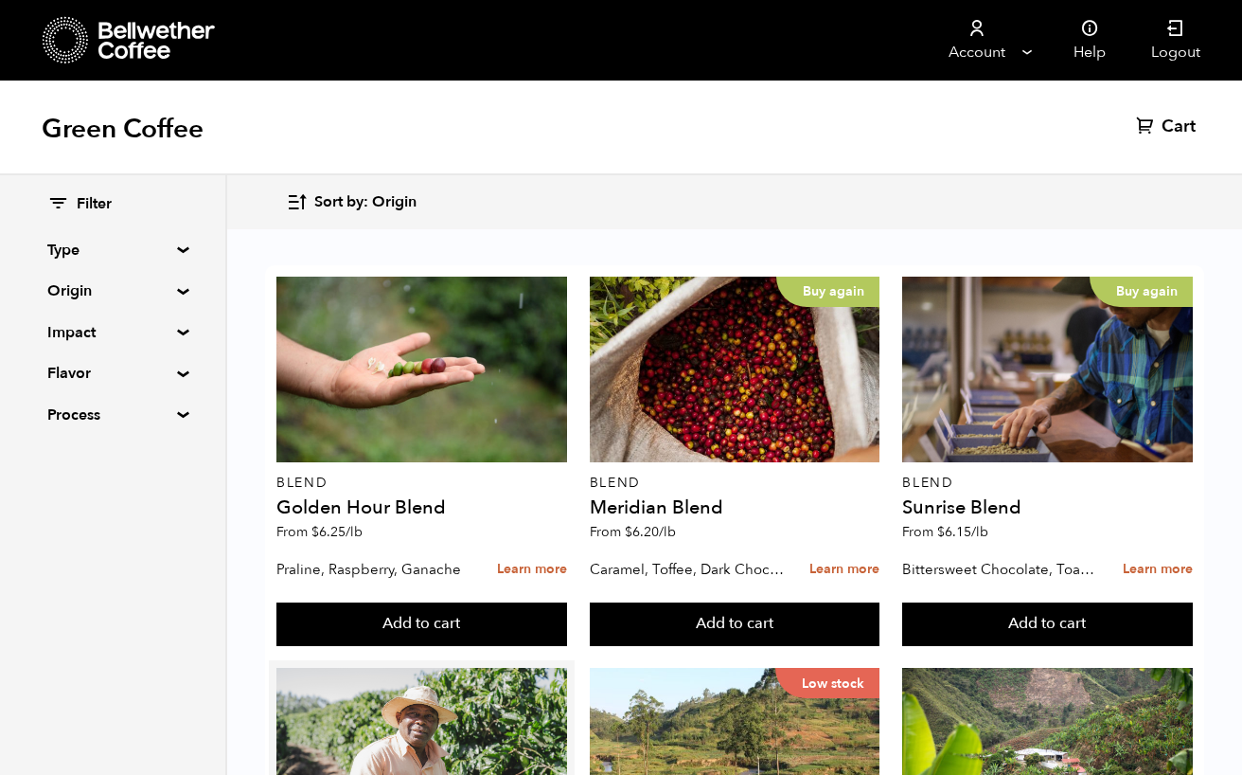
click at [422, 602] on button "Add to cart" at bounding box center [421, 624] width 291 height 44
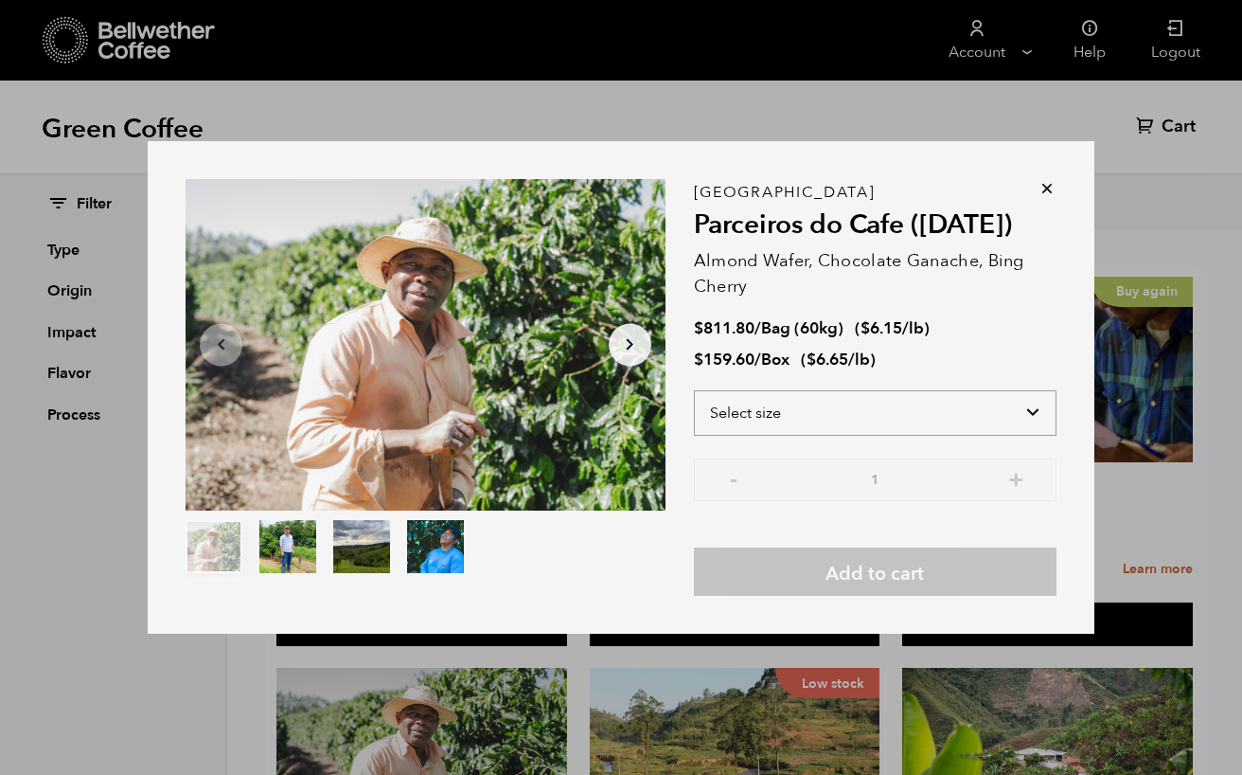
select select "bag-3"
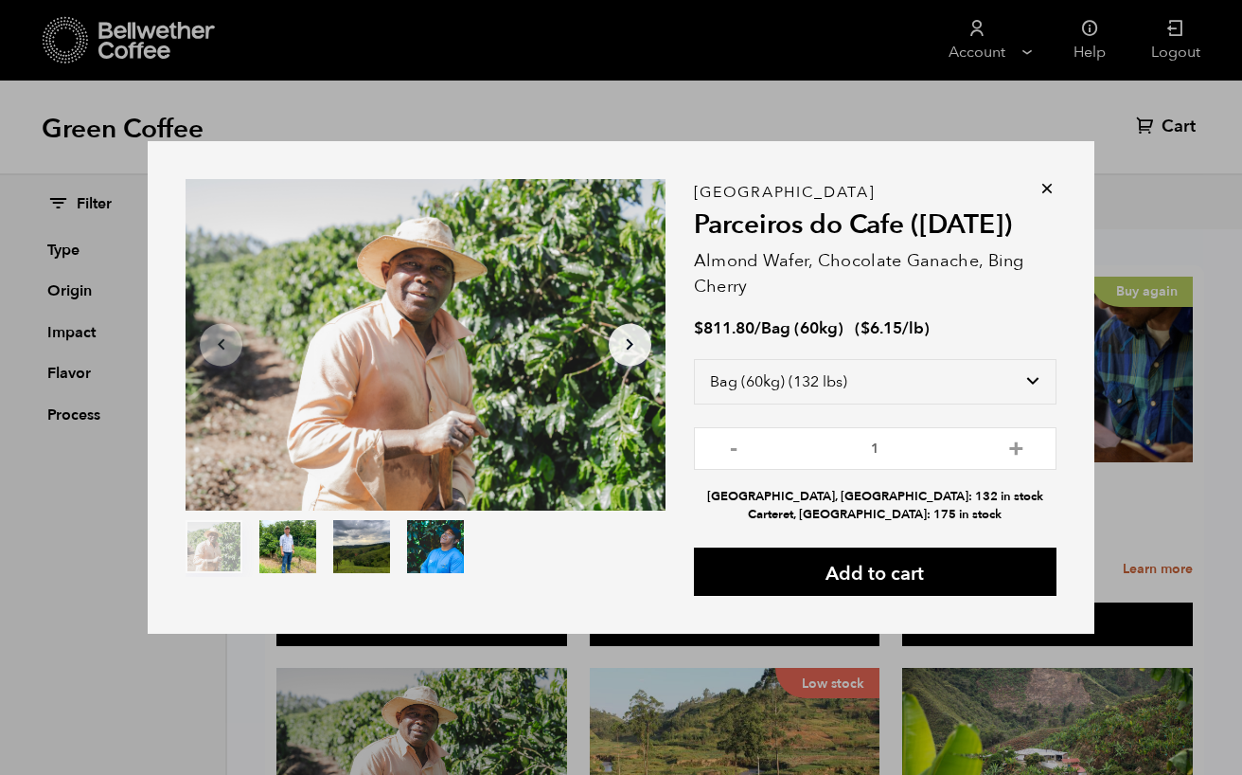
click at [1053, 187] on icon at bounding box center [1047, 188] width 19 height 19
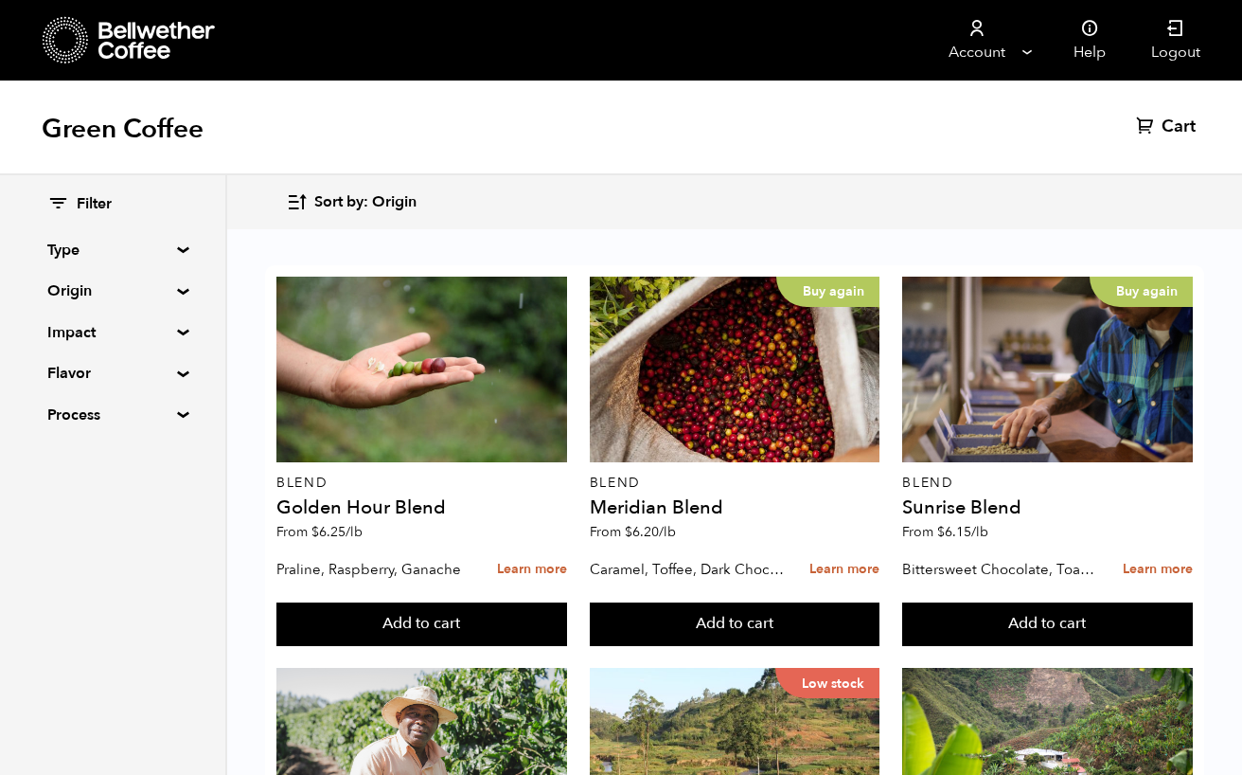
click at [989, 203] on div "Sort by: Origin Sort by: Origin Sort by: Most recent Sort by: Name Sort by: Pri…" at bounding box center [734, 202] width 897 height 45
